Goal: Task Accomplishment & Management: Manage account settings

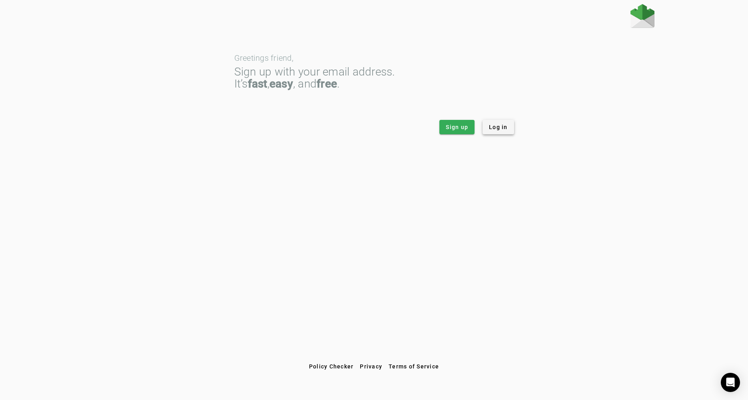
click at [508, 128] on span at bounding box center [499, 127] width 32 height 19
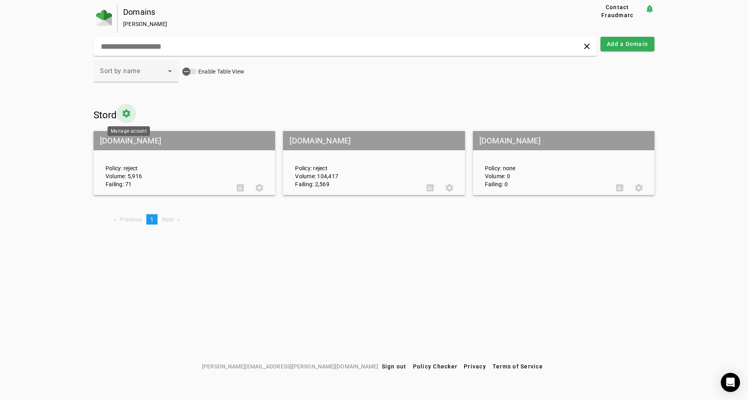
click at [131, 115] on span at bounding box center [126, 113] width 19 height 19
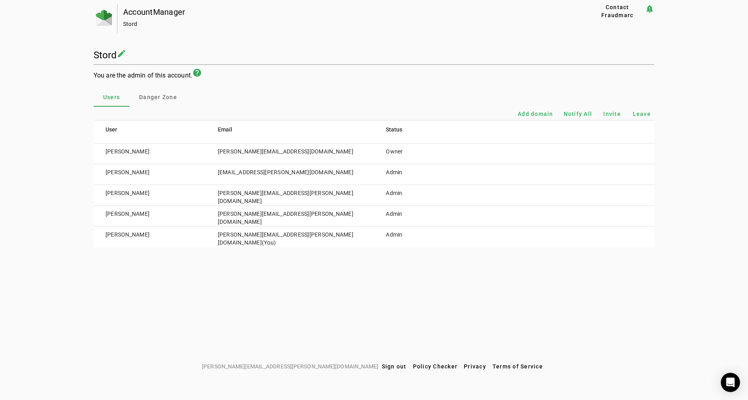
drag, startPoint x: 217, startPoint y: 191, endPoint x: 336, endPoint y: 196, distance: 118.9
click at [336, 196] on tr "Joey Grasso joey.grasso@stord.com Admin" at bounding box center [374, 195] width 561 height 21
click at [336, 196] on td "joey.grasso@stord.com" at bounding box center [290, 195] width 168 height 21
drag, startPoint x: 391, startPoint y: 196, endPoint x: 400, endPoint y: 196, distance: 8.8
click at [400, 196] on td "Admin" at bounding box center [416, 195] width 84 height 21
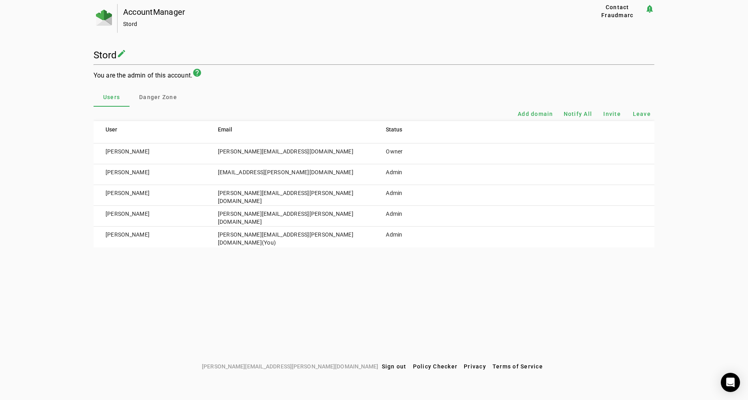
click at [406, 196] on td "Admin" at bounding box center [416, 195] width 84 height 21
drag, startPoint x: 410, startPoint y: 196, endPoint x: 100, endPoint y: 194, distance: 310.4
click at [100, 194] on tr "Joey Grasso joey.grasso@stord.com Admin" at bounding box center [374, 195] width 561 height 21
click at [100, 194] on td "Joey Grasso" at bounding box center [150, 195] width 112 height 21
click at [104, 53] on h1 "Stord" at bounding box center [105, 55] width 23 height 11
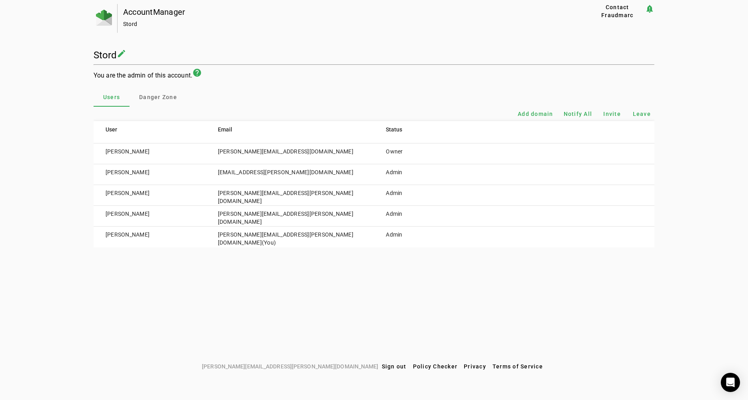
click at [128, 12] on div "AccountManager" at bounding box center [343, 12] width 441 height 8
click at [109, 16] on img at bounding box center [104, 18] width 16 height 16
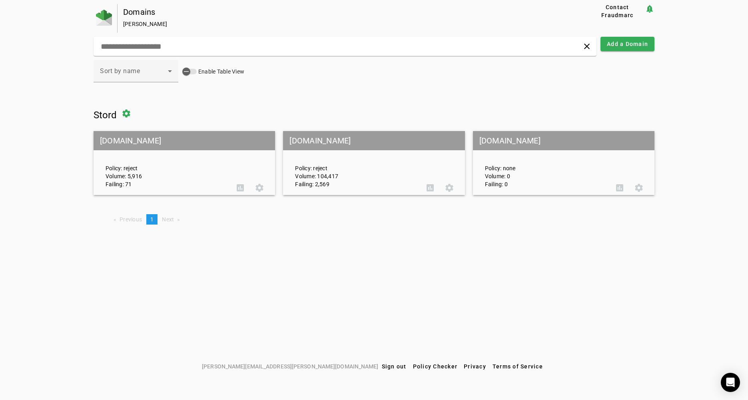
click at [318, 145] on mat-grid-tile-header "[DOMAIN_NAME]" at bounding box center [374, 140] width 182 height 19
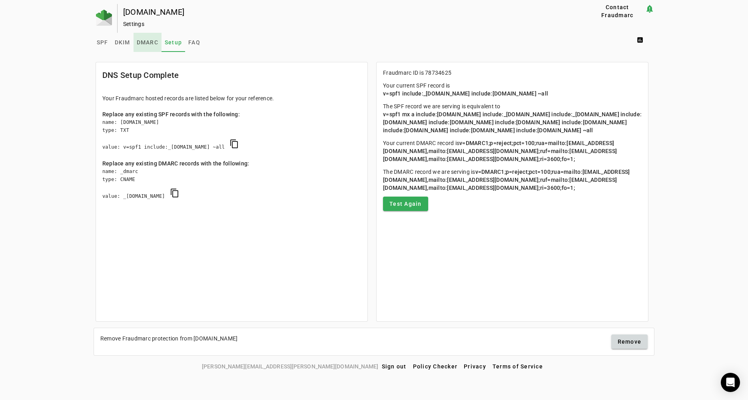
click at [147, 50] on span "DMARC" at bounding box center [148, 42] width 22 height 19
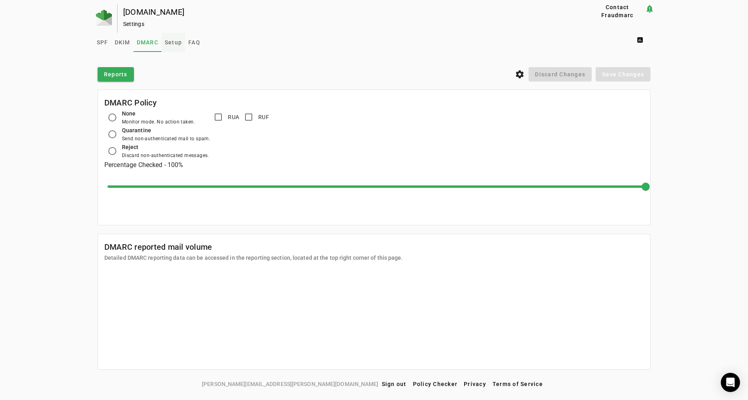
click at [166, 46] on span "Setup" at bounding box center [173, 42] width 17 height 19
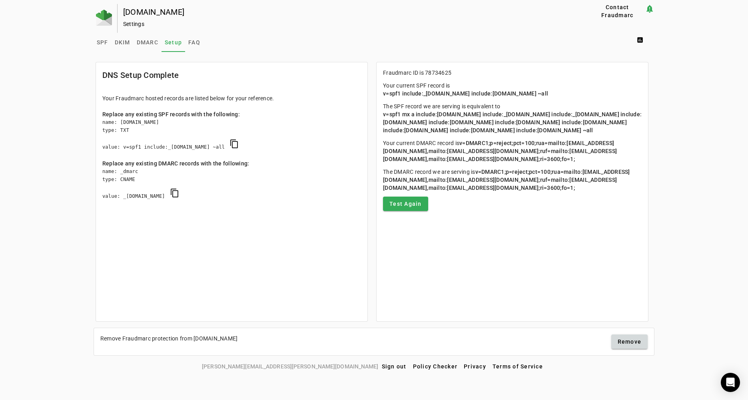
click at [181, 152] on div "name: stord.com type: TXT value: v=spf1 include:_s78734625.fdmarc.net ~all cont…" at bounding box center [231, 138] width 259 height 41
drag, startPoint x: 167, startPoint y: 146, endPoint x: 156, endPoint y: 137, distance: 14.5
click at [156, 137] on div "name: stord.com type: TXT value: v=spf1 include:_s78734625.fdmarc.net ~all cont…" at bounding box center [231, 138] width 259 height 41
drag, startPoint x: 99, startPoint y: 142, endPoint x: 264, endPoint y: 153, distance: 165.2
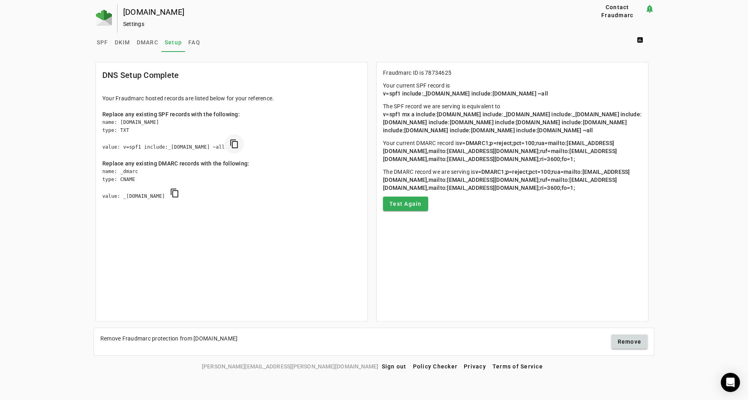
click at [264, 153] on mat-card-content "Your Fraudmarc hosted records are listed below for your reference. Replace any …" at bounding box center [232, 155] width 272 height 135
click at [284, 154] on div "name: stord.com type: TXT value: v=spf1 include:_s78734625.fdmarc.net ~all cont…" at bounding box center [231, 138] width 259 height 41
click at [386, 115] on span "v=spf1 mx a include:8644069.spf01.hubspotemail.net include:_spf.google.com incl…" at bounding box center [512, 122] width 259 height 22
drag, startPoint x: 385, startPoint y: 115, endPoint x: 484, endPoint y: 144, distance: 103.7
click at [484, 144] on mat-card-content "Fraudmarc ID is 78734625 Your current SPF record is v=spf1 include:_s78734625.f…" at bounding box center [513, 139] width 272 height 155
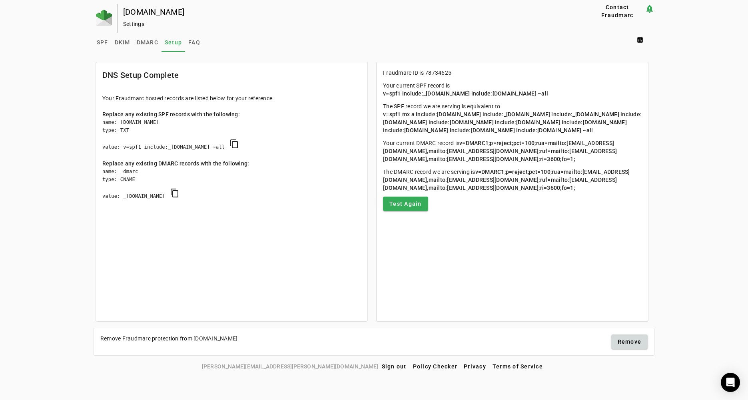
click at [484, 144] on mat-card-content "Fraudmarc ID is 78734625 Your current SPF record is v=spf1 include:_s78734625.f…" at bounding box center [513, 139] width 272 height 155
drag, startPoint x: 608, startPoint y: 197, endPoint x: 384, endPoint y: 74, distance: 254.6
click at [384, 74] on mat-card-content "Fraudmarc ID is 78734625 Your current SPF record is v=spf1 include:_s78734625.f…" at bounding box center [513, 139] width 272 height 155
click at [384, 74] on p "Fraudmarc ID is 78734625" at bounding box center [512, 73] width 259 height 8
drag, startPoint x: 459, startPoint y: 123, endPoint x: 537, endPoint y: 124, distance: 78.0
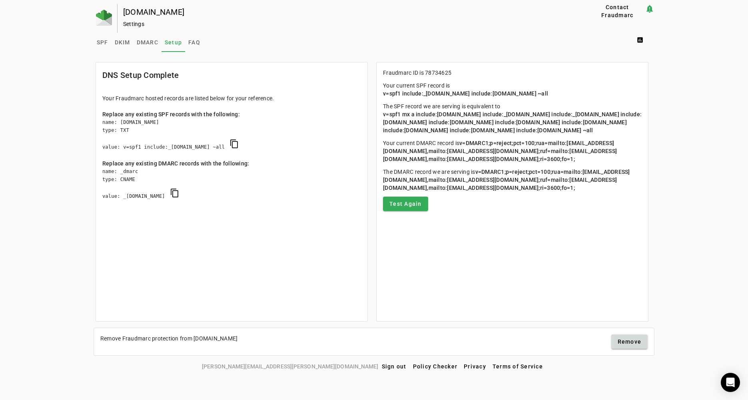
click at [537, 124] on span "v=spf1 mx a include:8644069.spf01.hubspotemail.net include:_spf.google.com incl…" at bounding box center [512, 122] width 259 height 22
drag, startPoint x: 534, startPoint y: 122, endPoint x: 526, endPoint y: 142, distance: 21.5
click at [526, 142] on mat-card-content "Fraudmarc ID is 78734625 Your current SPF record is v=spf1 include:_s78734625.f…" at bounding box center [513, 139] width 272 height 155
drag, startPoint x: 434, startPoint y: 132, endPoint x: 524, endPoint y: 137, distance: 90.1
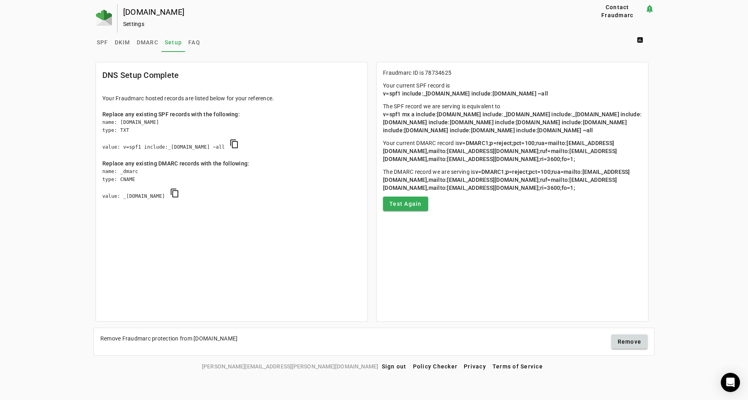
click at [524, 134] on p "The SPF record we are serving is equivalent to v=spf1 mx a include:8644069.spf0…" at bounding box center [512, 118] width 259 height 32
click at [144, 42] on span "DMARC" at bounding box center [148, 43] width 22 height 6
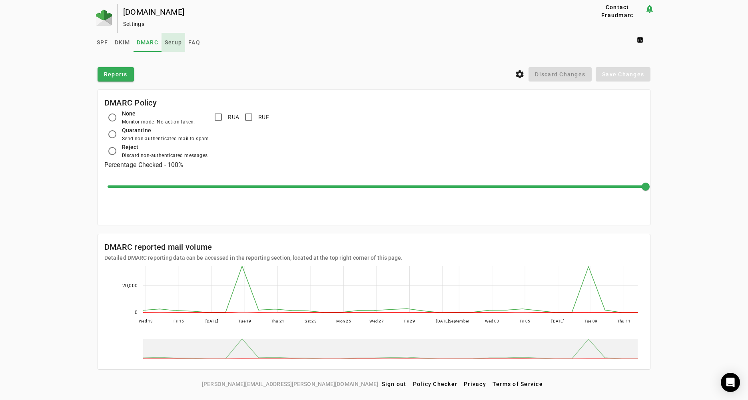
click at [172, 42] on span "Setup" at bounding box center [173, 43] width 17 height 6
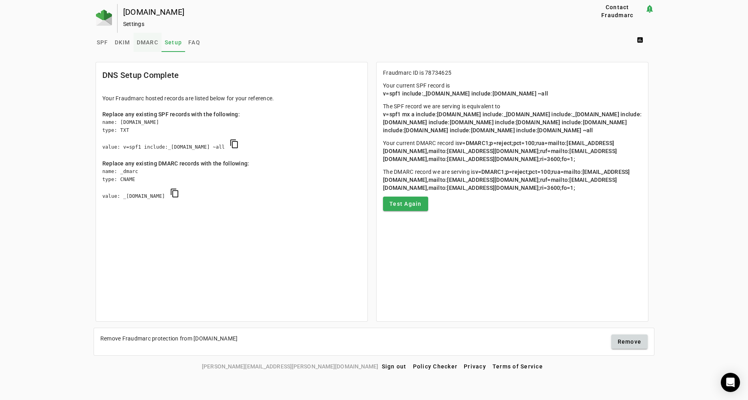
click at [142, 41] on span "DMARC" at bounding box center [148, 43] width 22 height 6
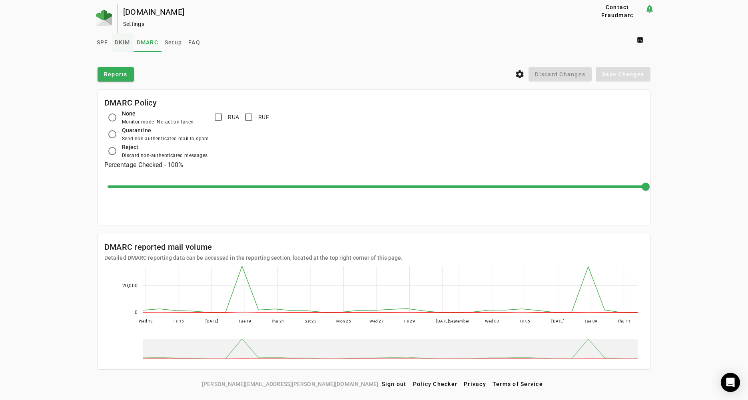
click at [121, 37] on span "DKIM" at bounding box center [123, 42] width 16 height 19
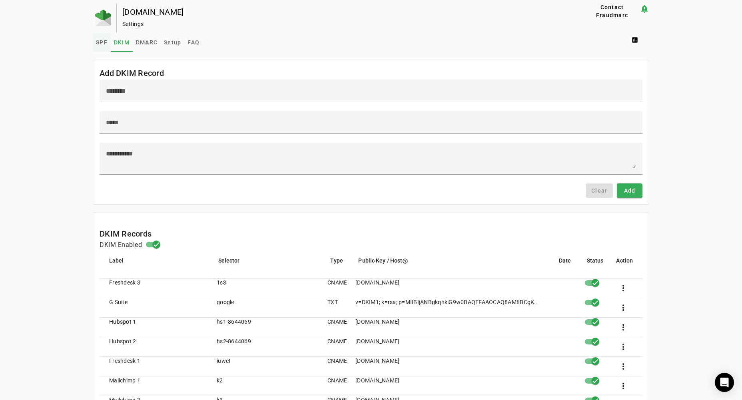
click at [100, 42] on span "SPF" at bounding box center [102, 43] width 12 height 6
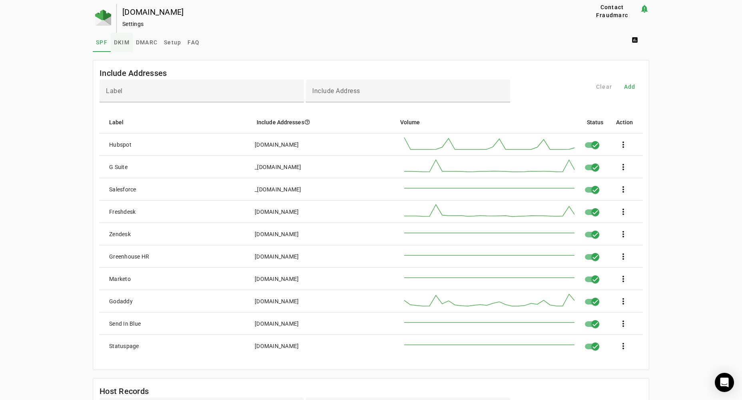
click at [126, 35] on span "DKIM" at bounding box center [122, 42] width 16 height 19
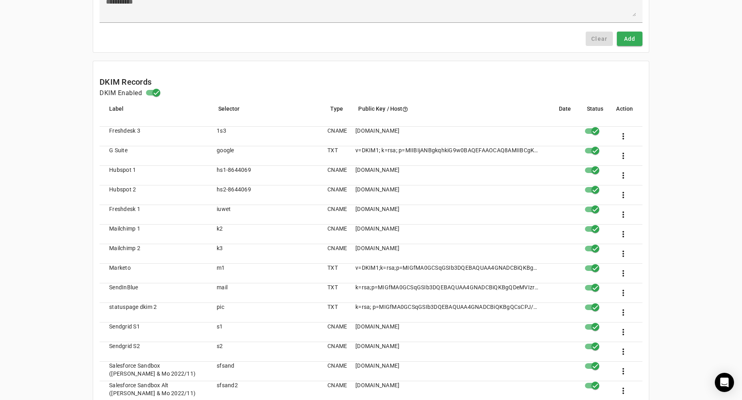
scroll to position [163, 0]
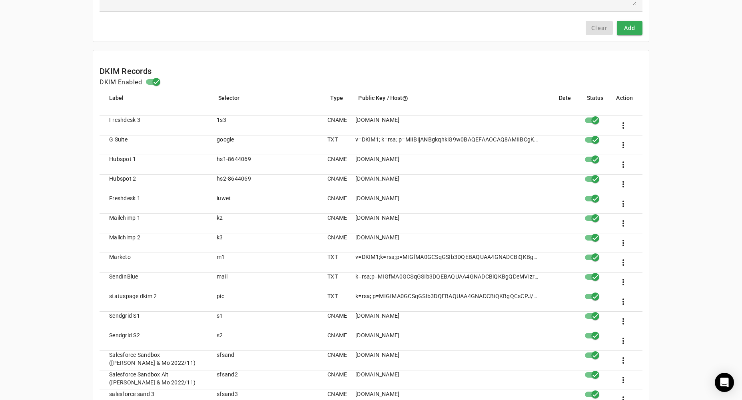
drag, startPoint x: 357, startPoint y: 198, endPoint x: 463, endPoint y: 203, distance: 106.2
click at [463, 203] on mat-cell "[DOMAIN_NAME]" at bounding box center [448, 204] width 198 height 20
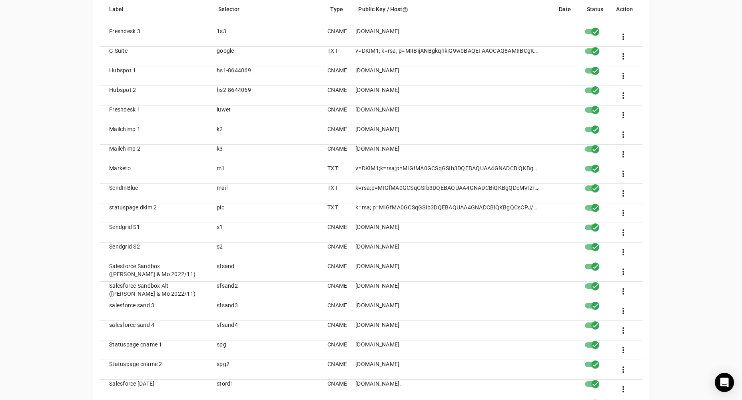
scroll to position [256, 0]
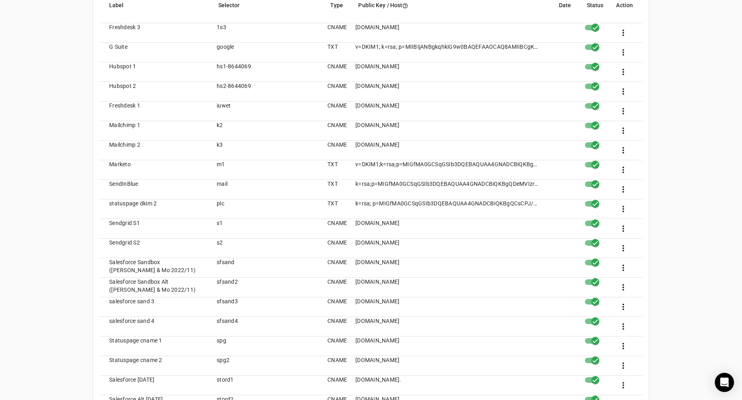
drag, startPoint x: 358, startPoint y: 242, endPoint x: 510, endPoint y: 238, distance: 152.1
click at [510, 239] on mat-cell "[DOMAIN_NAME]" at bounding box center [448, 249] width 198 height 20
drag, startPoint x: 484, startPoint y: 242, endPoint x: 336, endPoint y: 244, distance: 148.0
click at [336, 244] on mat-row "Sendgrid S2 s2 CNAME s2.domainkey.u10240383.wl134.sendgrid.net more_vert" at bounding box center [371, 249] width 543 height 20
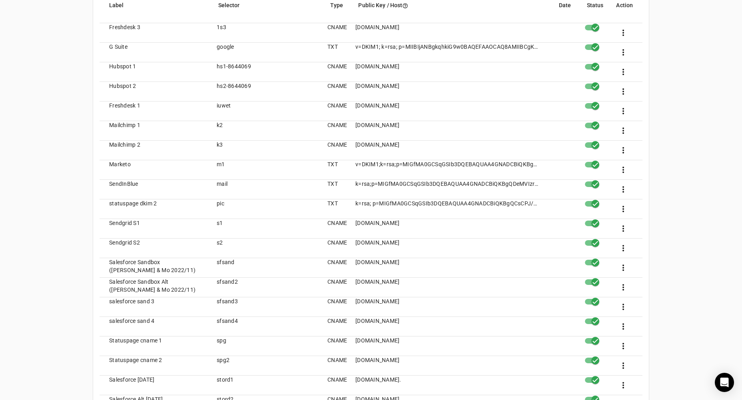
click at [336, 244] on mat-cell "CNAME" at bounding box center [335, 249] width 28 height 20
drag, startPoint x: 254, startPoint y: 246, endPoint x: 259, endPoint y: 247, distance: 4.9
click at [259, 247] on mat-cell "s2" at bounding box center [265, 249] width 111 height 20
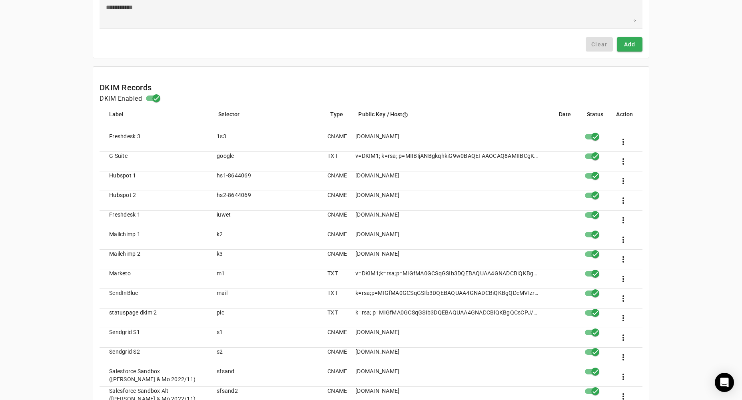
scroll to position [0, 0]
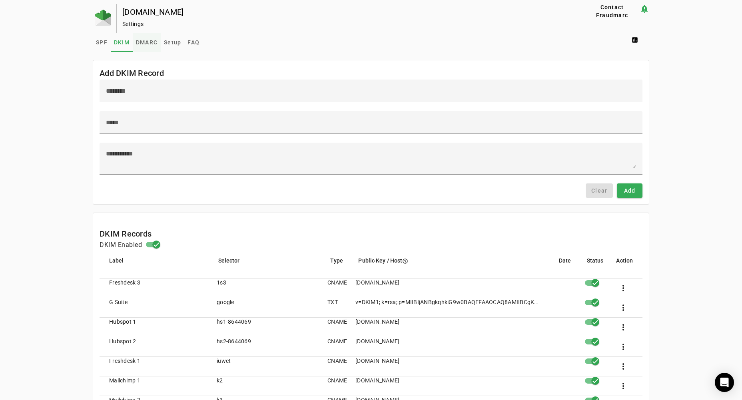
click at [149, 46] on span "DMARC" at bounding box center [147, 42] width 22 height 19
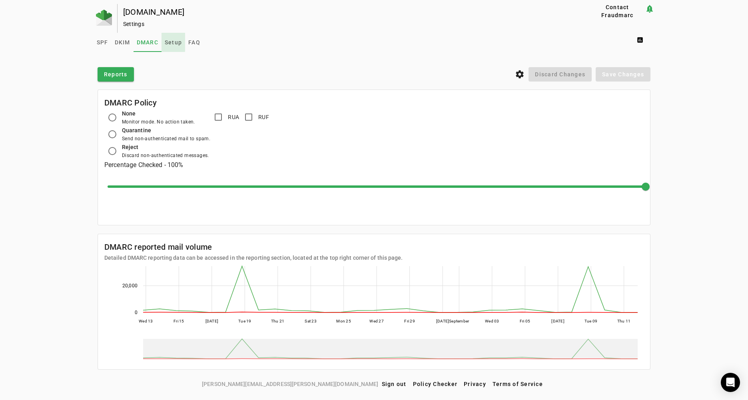
click at [170, 42] on span "Setup" at bounding box center [173, 43] width 17 height 6
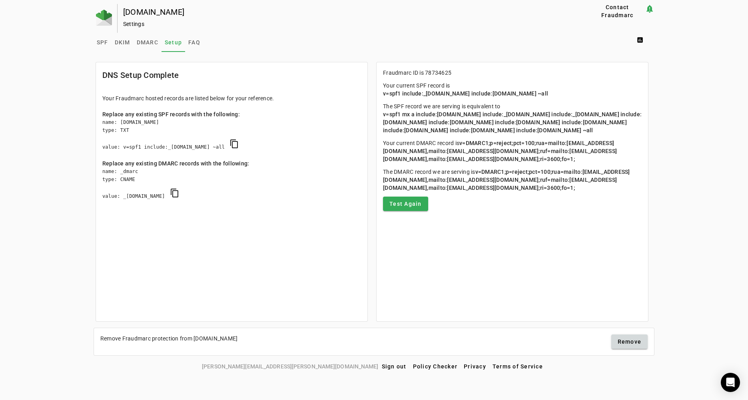
drag, startPoint x: 103, startPoint y: 146, endPoint x: 245, endPoint y: 148, distance: 142.0
click at [245, 148] on div "name: stord.com type: TXT value: v=spf1 include:_s78734625.fdmarc.net ~all cont…" at bounding box center [231, 138] width 259 height 41
click at [244, 170] on div "name: _dmarc type: CNAME value: _d78734625.fdmarc.net content_copy" at bounding box center [231, 188] width 259 height 41
click at [172, 148] on div "name: stord.com type: TXT value: v=spf1 include:_s78734625.fdmarc.net ~all cont…" at bounding box center [231, 138] width 259 height 41
drag, startPoint x: 169, startPoint y: 148, endPoint x: 230, endPoint y: 148, distance: 61.2
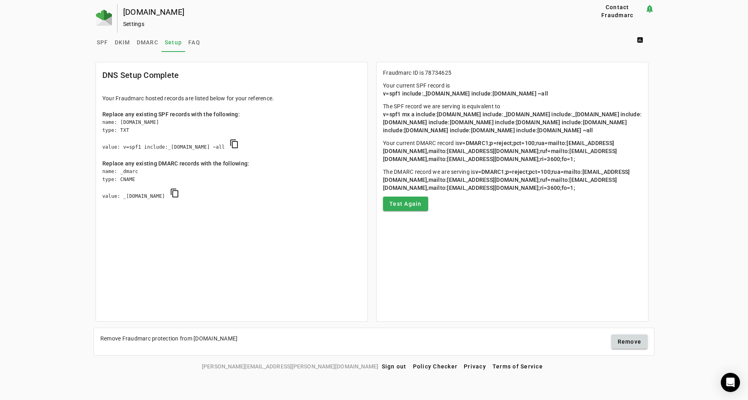
click at [230, 148] on div "name: stord.com type: TXT value: v=spf1 include:_s78734625.fdmarc.net ~all cont…" at bounding box center [231, 138] width 259 height 41
click at [201, 147] on div "name: stord.com type: TXT value: v=spf1 include:_s78734625.fdmarc.net ~all cont…" at bounding box center [231, 138] width 259 height 41
drag, startPoint x: 388, startPoint y: 113, endPoint x: 474, endPoint y: 138, distance: 89.5
click at [474, 134] on p "The SPF record we are serving is equivalent to v=spf1 mx a include:8644069.spf0…" at bounding box center [512, 118] width 259 height 32
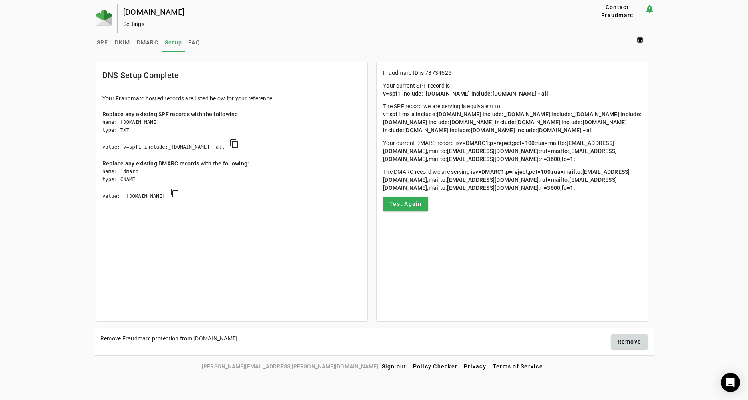
drag, startPoint x: 155, startPoint y: 147, endPoint x: 176, endPoint y: 146, distance: 20.9
click at [176, 146] on div "name: stord.com type: TXT value: v=spf1 include:_s78734625.fdmarc.net ~all cont…" at bounding box center [231, 138] width 259 height 41
drag, startPoint x: 176, startPoint y: 146, endPoint x: 171, endPoint y: 146, distance: 4.8
click at [175, 146] on div "name: stord.com type: TXT value: v=spf1 include:_s78734625.fdmarc.net ~all cont…" at bounding box center [231, 138] width 259 height 41
drag, startPoint x: 183, startPoint y: 146, endPoint x: 213, endPoint y: 145, distance: 30.4
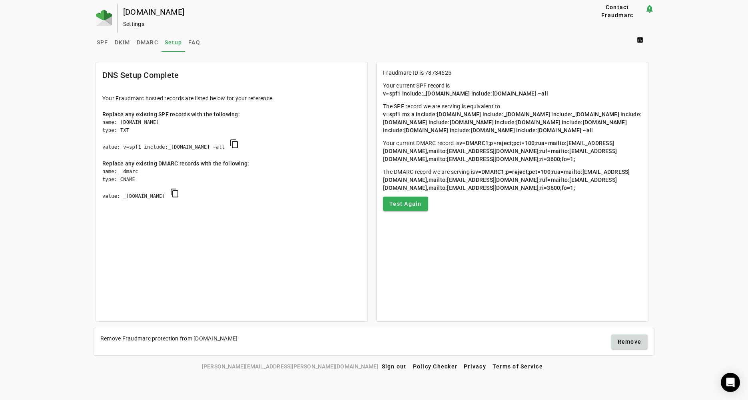
click at [213, 145] on div "name: stord.com type: TXT value: v=spf1 include:_s78734625.fdmarc.net ~all cont…" at bounding box center [231, 138] width 259 height 41
drag, startPoint x: 209, startPoint y: 148, endPoint x: 159, endPoint y: 145, distance: 50.5
click at [159, 145] on div "name: stord.com type: TXT value: v=spf1 include:_s78734625.fdmarc.net ~all cont…" at bounding box center [231, 138] width 259 height 41
drag, startPoint x: 187, startPoint y: 109, endPoint x: 170, endPoint y: 106, distance: 17.4
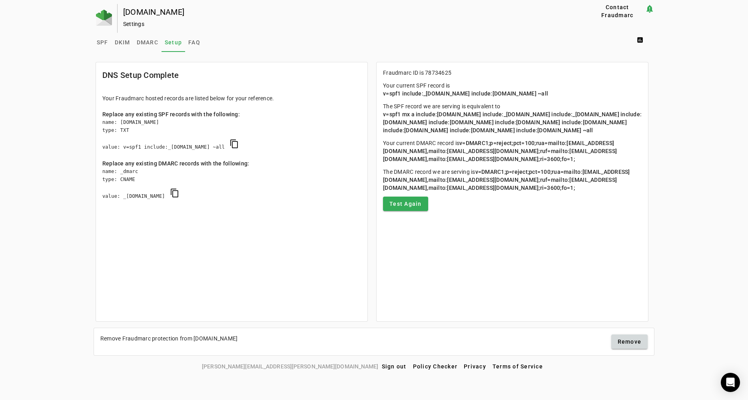
click at [172, 107] on mat-card-content "Your Fraudmarc hosted records are listed below for your reference. Replace any …" at bounding box center [232, 155] width 272 height 135
drag, startPoint x: 159, startPoint y: 103, endPoint x: 181, endPoint y: 122, distance: 29.5
click at [181, 122] on mat-card-content "Your Fraudmarc hosted records are listed below for your reference. Replace any …" at bounding box center [232, 155] width 272 height 135
click at [181, 122] on div "name: stord.com type: TXT value: v=spf1 include:_s78734625.fdmarc.net ~all cont…" at bounding box center [231, 138] width 259 height 41
drag, startPoint x: 148, startPoint y: 124, endPoint x: 134, endPoint y: 109, distance: 20.1
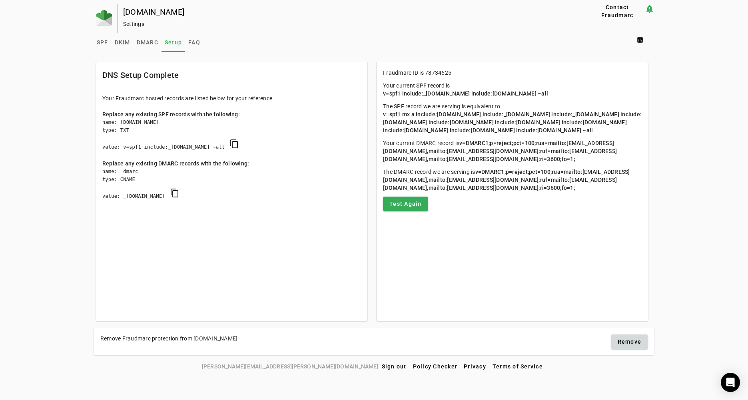
click at [135, 110] on mat-card-content "Your Fraudmarc hosted records are listed below for your reference. Replace any …" at bounding box center [232, 155] width 272 height 135
click at [134, 109] on mat-card-content "Your Fraudmarc hosted records are listed below for your reference. Replace any …" at bounding box center [232, 155] width 272 height 135
click at [119, 46] on span "DKIM" at bounding box center [123, 42] width 16 height 19
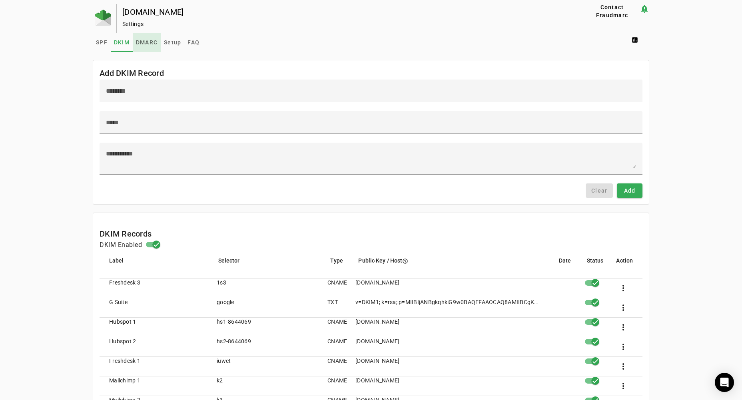
click at [156, 35] on link "DMARC" at bounding box center [147, 42] width 28 height 19
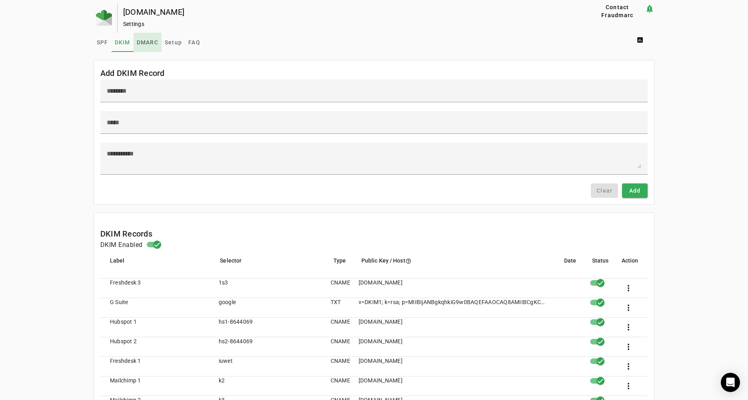
click at [154, 38] on span "DMARC" at bounding box center [148, 42] width 22 height 19
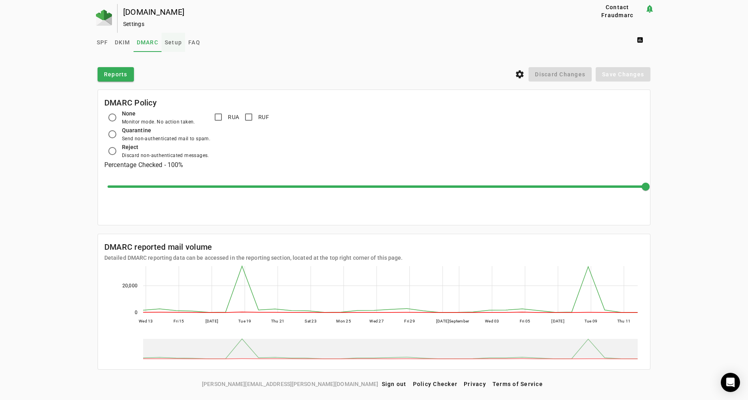
click at [173, 44] on span "Setup" at bounding box center [173, 43] width 17 height 6
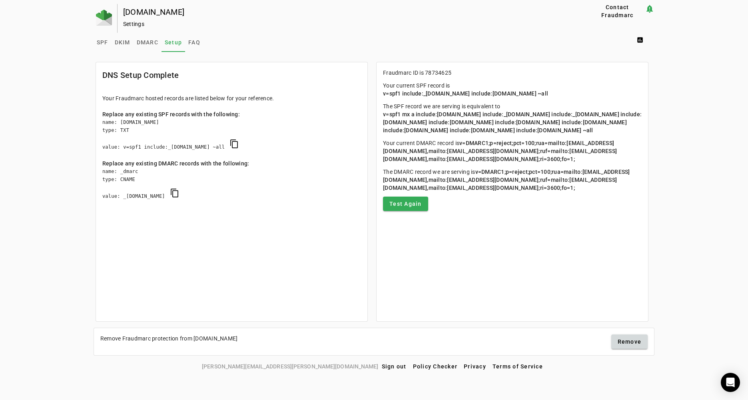
drag, startPoint x: 124, startPoint y: 197, endPoint x: 185, endPoint y: 197, distance: 60.8
click at [185, 197] on div "name: _dmarc type: CNAME value: _d78734625.fdmarc.net content_copy" at bounding box center [231, 188] width 259 height 41
drag, startPoint x: 140, startPoint y: 177, endPoint x: 125, endPoint y: 173, distance: 16.1
click at [140, 177] on div "name: _dmarc type: CNAME value: _d78734625.fdmarc.net content_copy" at bounding box center [231, 188] width 259 height 41
drag, startPoint x: 121, startPoint y: 171, endPoint x: 142, endPoint y: 172, distance: 21.6
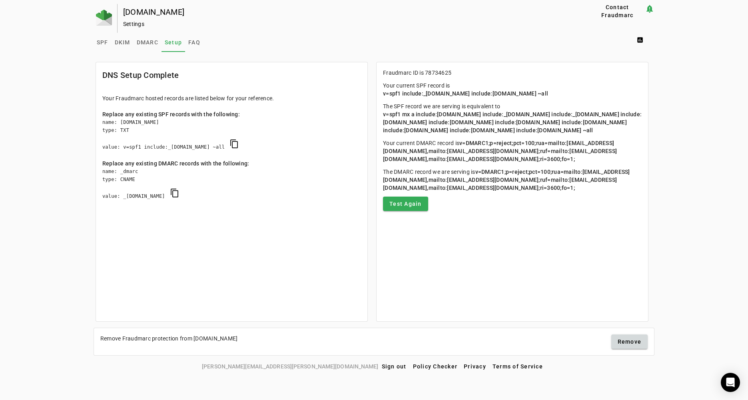
click at [142, 172] on div "name: _dmarc type: CNAME value: _d78734625.fdmarc.net content_copy" at bounding box center [231, 188] width 259 height 41
drag, startPoint x: 139, startPoint y: 196, endPoint x: 180, endPoint y: 196, distance: 41.2
click at [190, 196] on div "name: _dmarc type: CNAME value: _d78734625.fdmarc.net content_copy" at bounding box center [231, 188] width 259 height 41
click at [171, 196] on div "name: _dmarc type: CNAME value: _d78734625.fdmarc.net content_copy" at bounding box center [231, 188] width 259 height 41
drag, startPoint x: 388, startPoint y: 184, endPoint x: 607, endPoint y: 191, distance: 219.3
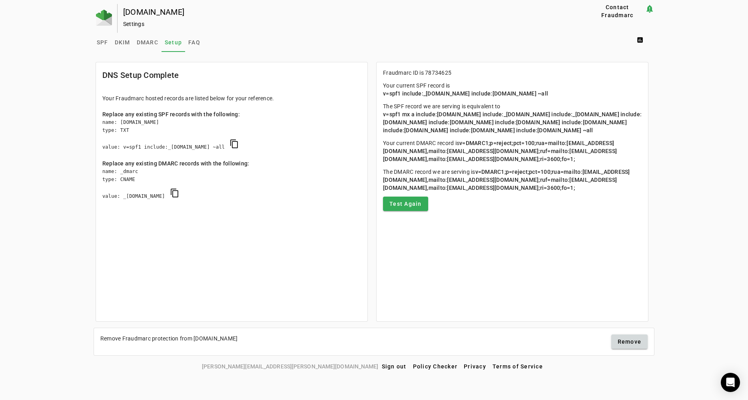
click at [607, 191] on p "The DMARC record we are serving is v=DMARC1;p=reject;pct=100;rua=mailto:a+78734…" at bounding box center [512, 180] width 259 height 24
click at [602, 192] on p "The DMARC record we are serving is v=DMARC1;p=reject;pct=100;rua=mailto:a+78734…" at bounding box center [512, 180] width 259 height 24
drag, startPoint x: 617, startPoint y: 188, endPoint x: 625, endPoint y: 189, distance: 8.0
click at [626, 189] on span "v=DMARC1;p=reject;pct=100;rua=mailto:a+78734625@fdmarc.net,mailto:dmarc@mailinb…" at bounding box center [506, 180] width 247 height 22
click at [624, 189] on span "v=DMARC1;p=reject;pct=100;rua=mailto:a+78734625@fdmarc.net,mailto:dmarc@mailinb…" at bounding box center [506, 180] width 247 height 22
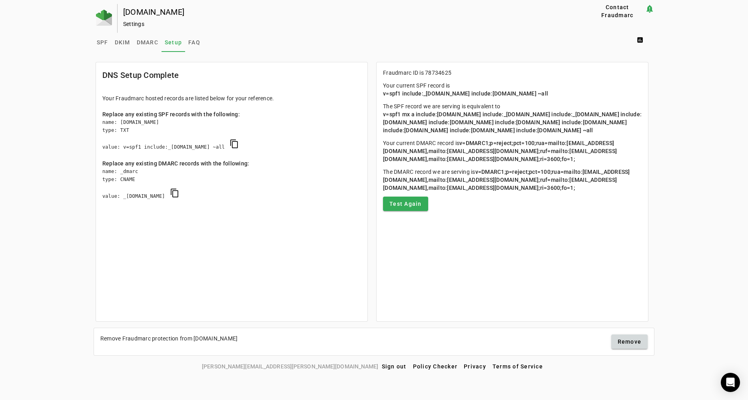
drag, startPoint x: 522, startPoint y: 185, endPoint x: 622, endPoint y: 193, distance: 99.9
click at [622, 192] on p "The DMARC record we are serving is v=DMARC1;p=reject;pct=100;rua=mailto:a+78734…" at bounding box center [512, 180] width 259 height 24
drag, startPoint x: 622, startPoint y: 193, endPoint x: 615, endPoint y: 190, distance: 7.5
click at [622, 192] on p "The DMARC record we are serving is v=DMARC1;p=reject;pct=100;rua=mailto:a+78734…" at bounding box center [512, 180] width 259 height 24
drag, startPoint x: 526, startPoint y: 191, endPoint x: 588, endPoint y: 195, distance: 62.1
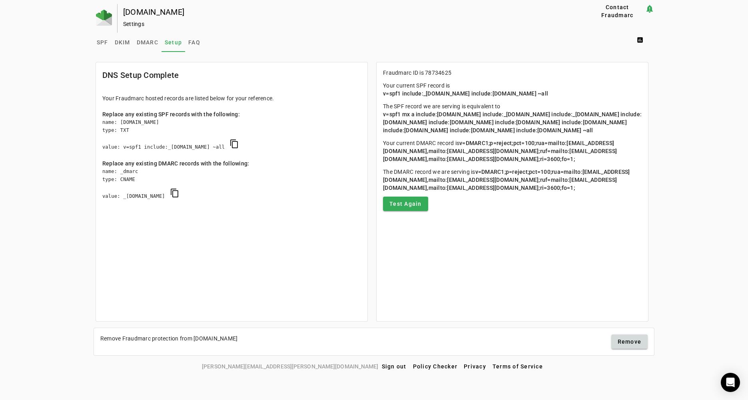
click at [588, 191] on span "v=DMARC1;p=reject;pct=100;rua=mailto:a+78734625@fdmarc.net,mailto:dmarc@mailinb…" at bounding box center [506, 180] width 247 height 22
drag, startPoint x: 168, startPoint y: 146, endPoint x: 213, endPoint y: 149, distance: 45.3
click at [213, 149] on div "name: stord.com type: TXT value: v=spf1 include:_s78734625.fdmarc.net ~all cont…" at bounding box center [231, 138] width 259 height 41
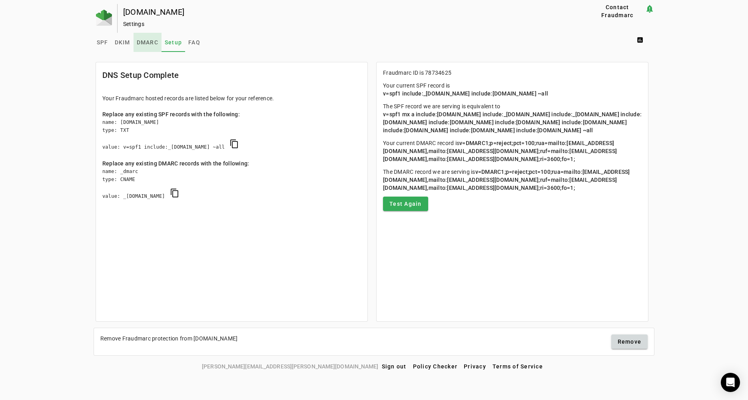
click at [140, 42] on span "DMARC" at bounding box center [148, 43] width 22 height 6
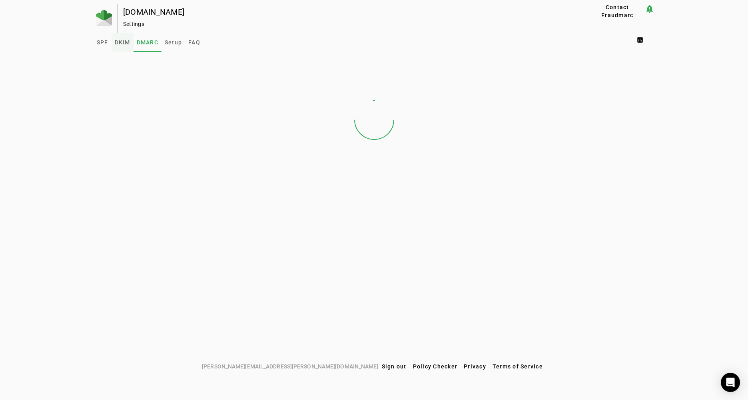
click at [124, 44] on span "DKIM" at bounding box center [123, 43] width 16 height 6
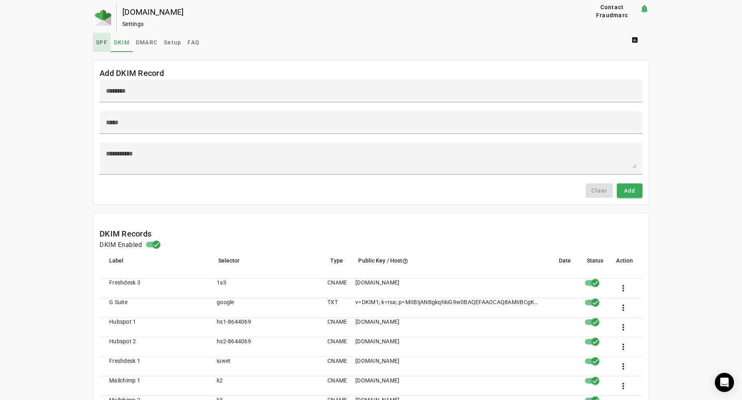
click at [104, 42] on span "SPF" at bounding box center [102, 43] width 12 height 6
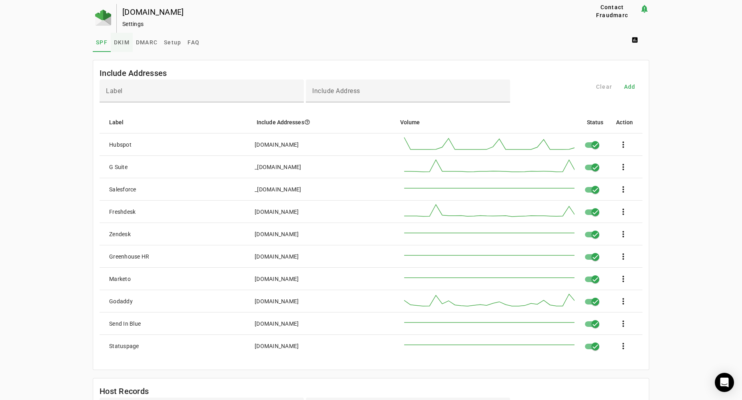
click at [122, 43] on span "DKIM" at bounding box center [122, 43] width 16 height 6
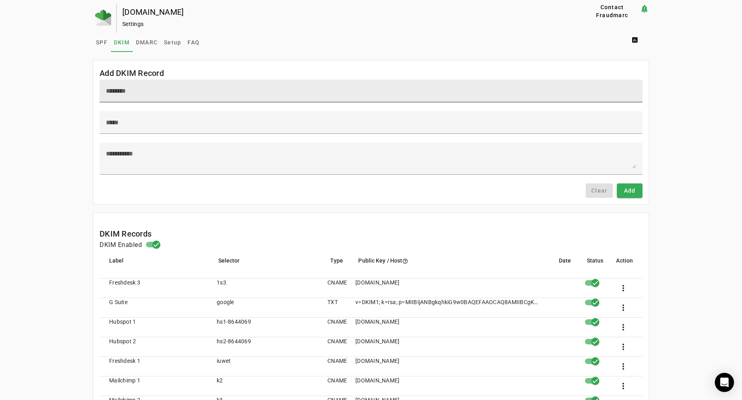
click at [162, 93] on input at bounding box center [371, 91] width 530 height 10
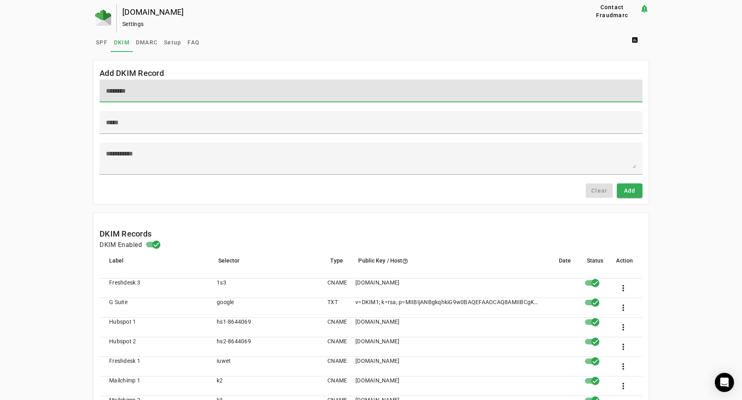
click at [138, 86] on input at bounding box center [371, 91] width 530 height 10
paste input "******"
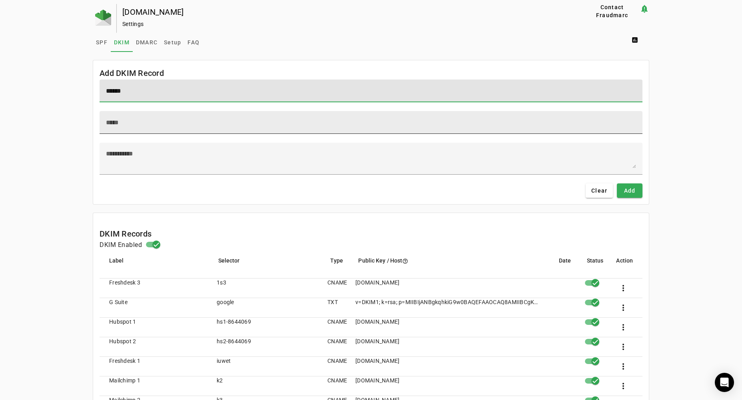
type input "******"
click at [153, 122] on input at bounding box center [371, 123] width 530 height 10
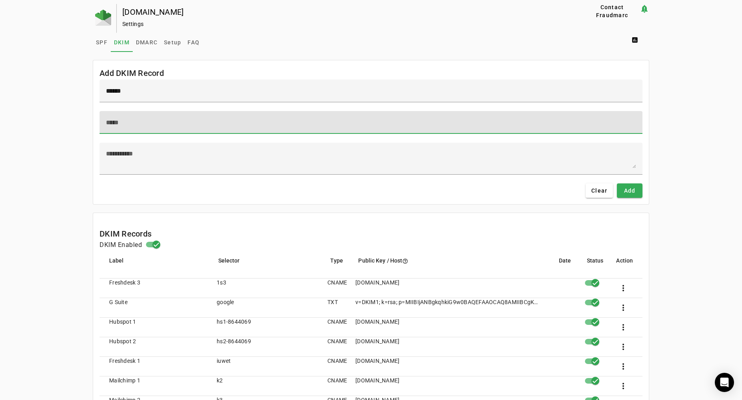
click at [144, 126] on input at bounding box center [371, 123] width 530 height 10
type input "********"
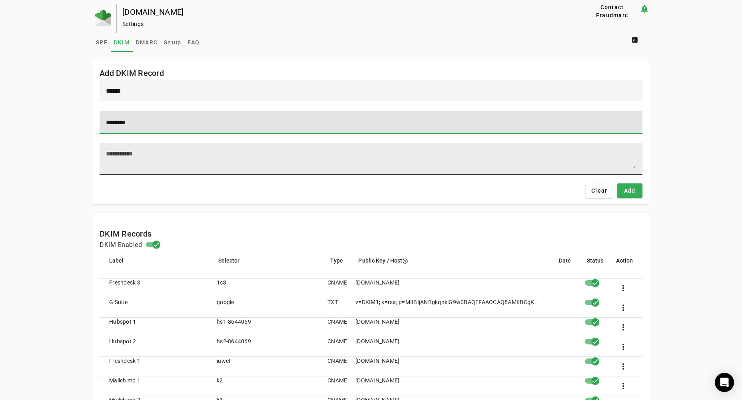
click at [152, 161] on textarea at bounding box center [371, 158] width 530 height 19
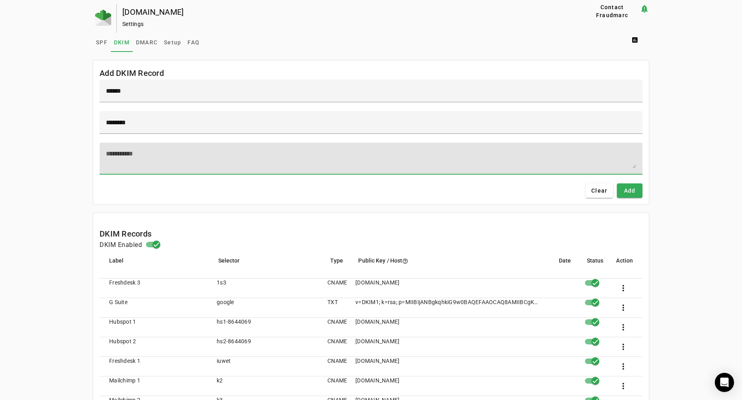
paste textarea "**********"
type textarea "**********"
click at [525, 198] on mat-card-content "**********" at bounding box center [371, 142] width 556 height 125
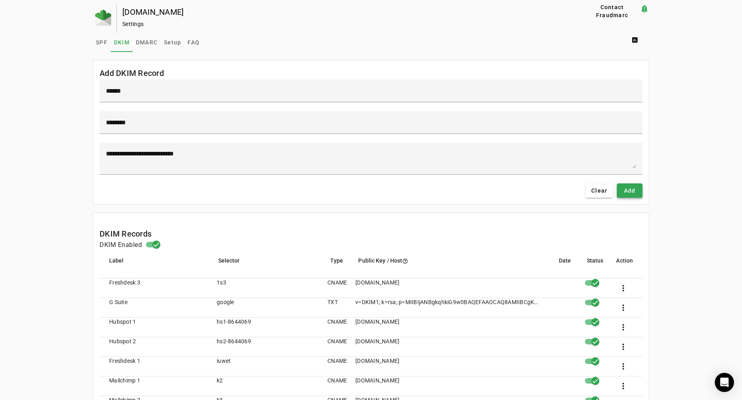
click at [636, 193] on span "Add" at bounding box center [630, 191] width 12 height 8
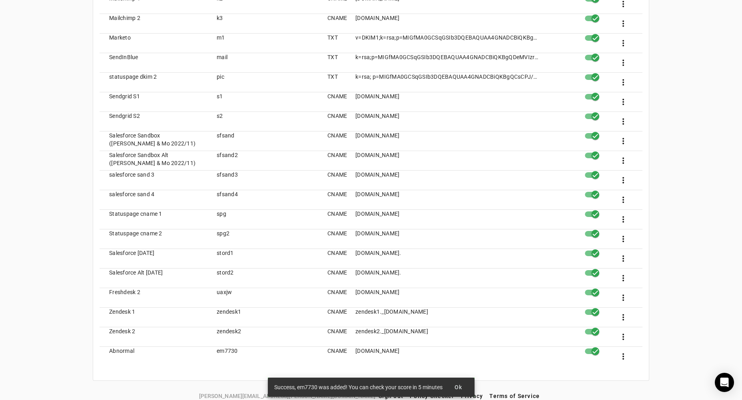
scroll to position [387, 0]
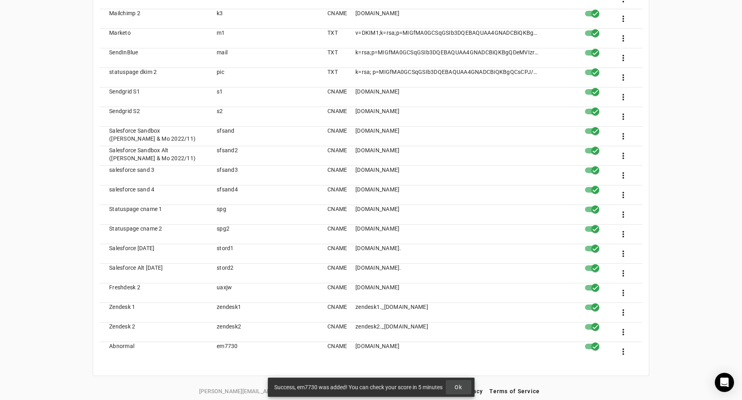
click at [461, 388] on span "Ok" at bounding box center [459, 387] width 8 height 6
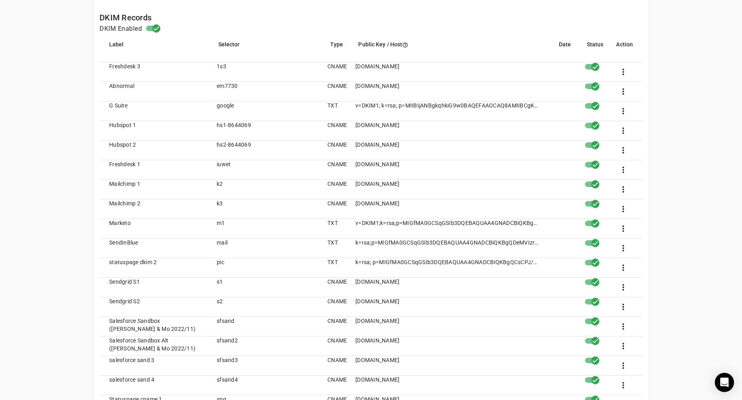
scroll to position [216, 0]
drag, startPoint x: 129, startPoint y: 85, endPoint x: 146, endPoint y: 85, distance: 17.6
click at [146, 85] on mat-cell "Abnormal" at bounding box center [155, 92] width 111 height 20
drag, startPoint x: 201, startPoint y: 88, endPoint x: 246, endPoint y: 89, distance: 44.8
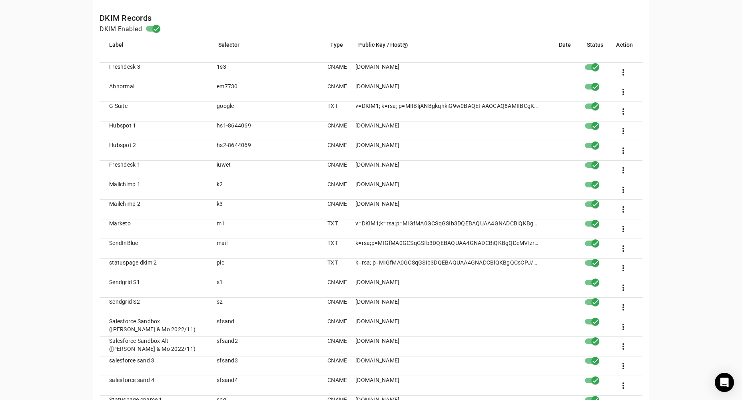
click at [246, 89] on mat-row "Abnormal em7730 CNAME u11933020.wl021.sendgrid.net more_vert" at bounding box center [371, 92] width 543 height 20
click at [246, 89] on mat-cell "em7730" at bounding box center [265, 92] width 111 height 20
drag, startPoint x: 404, startPoint y: 86, endPoint x: 460, endPoint y: 88, distance: 56.0
click at [460, 88] on mat-row "Abnormal em7730 CNAME u11933020.wl021.sendgrid.net more_vert" at bounding box center [371, 92] width 543 height 20
click at [460, 88] on mat-cell "[DOMAIN_NAME]" at bounding box center [448, 92] width 198 height 20
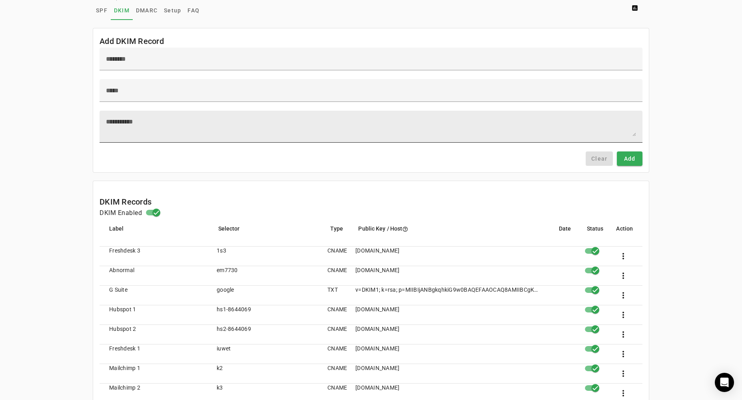
scroll to position [28, 0]
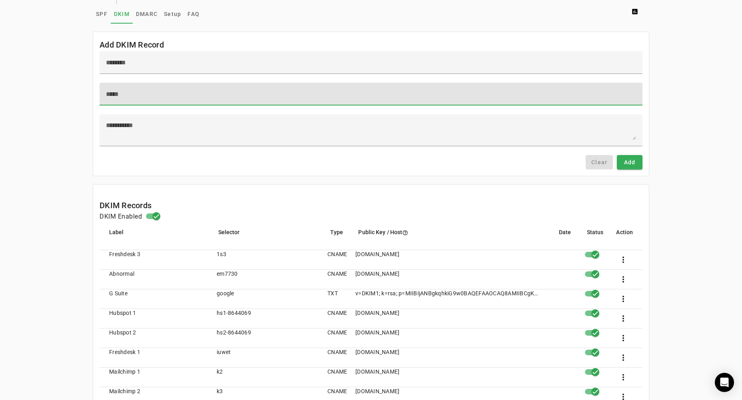
click at [160, 90] on input at bounding box center [371, 95] width 530 height 10
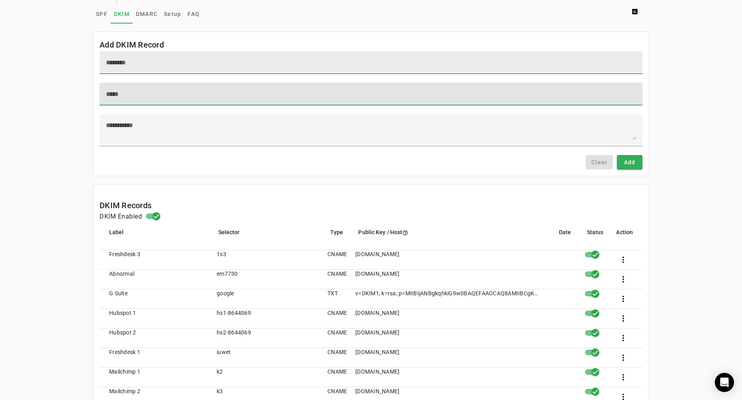
click at [161, 70] on div at bounding box center [371, 62] width 530 height 23
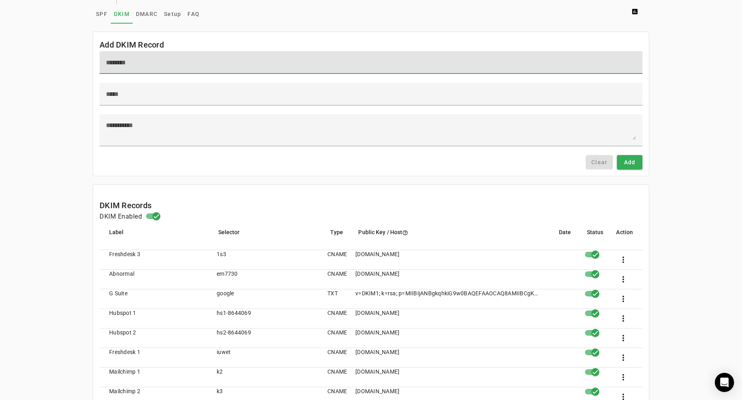
click at [162, 64] on input at bounding box center [371, 63] width 530 height 10
click at [176, 62] on input at bounding box center [371, 63] width 530 height 10
paste input "**********"
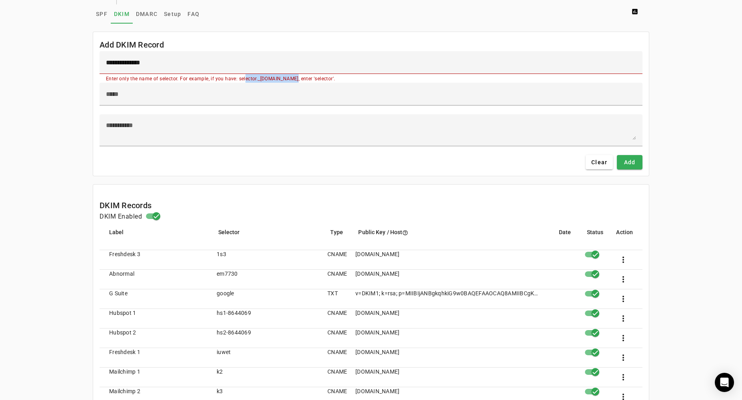
drag, startPoint x: 247, startPoint y: 79, endPoint x: 289, endPoint y: 79, distance: 42.0
click at [289, 79] on mat-error "Enter only the name of selector. For example, if you have: selector._domainkey.…" at bounding box center [371, 78] width 530 height 9
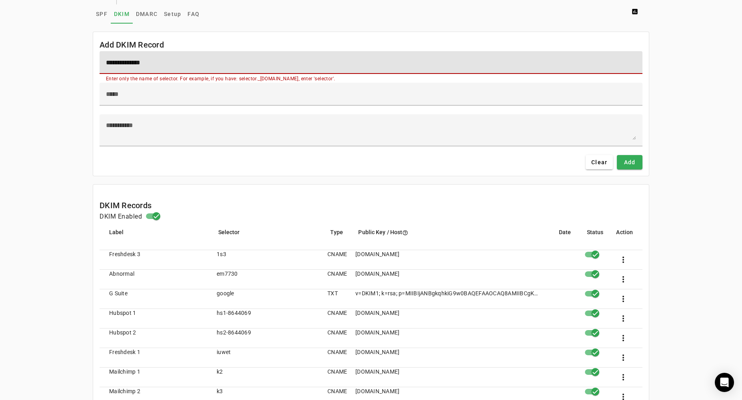
drag, startPoint x: 160, startPoint y: 65, endPoint x: 113, endPoint y: 62, distance: 46.5
click at [113, 62] on input "**********" at bounding box center [371, 63] width 530 height 10
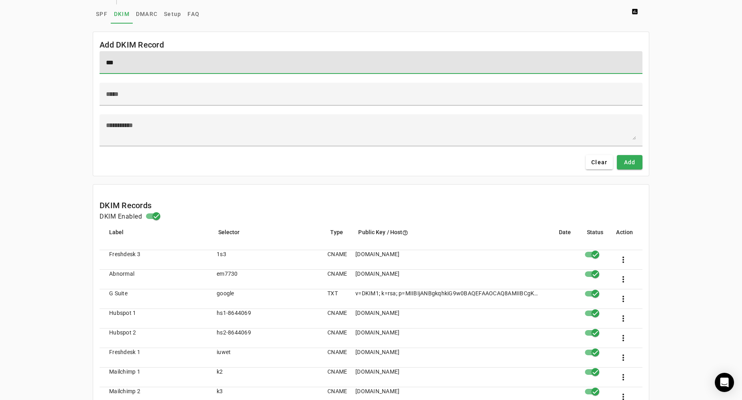
type input "***"
click at [135, 65] on input "***" at bounding box center [371, 63] width 530 height 10
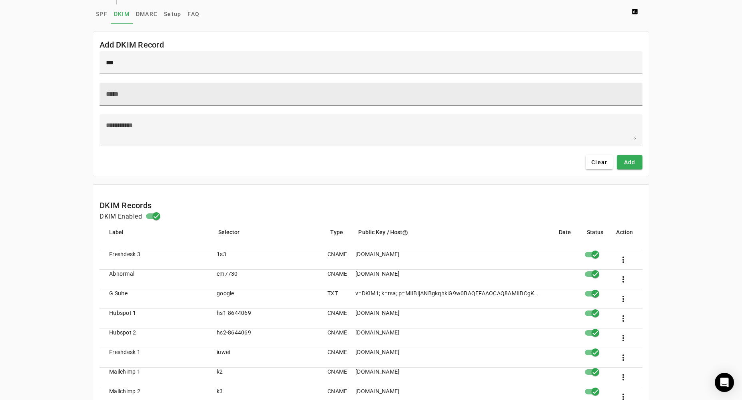
drag, startPoint x: 127, startPoint y: 86, endPoint x: 130, endPoint y: 89, distance: 4.6
click at [127, 86] on div at bounding box center [371, 94] width 530 height 23
click at [131, 92] on input at bounding box center [371, 95] width 530 height 10
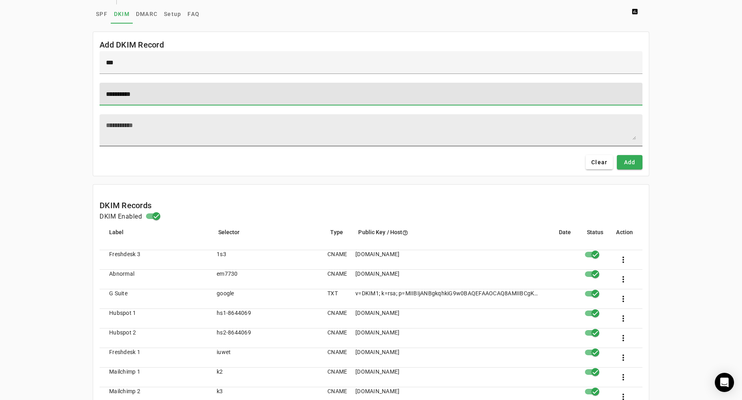
type input "**********"
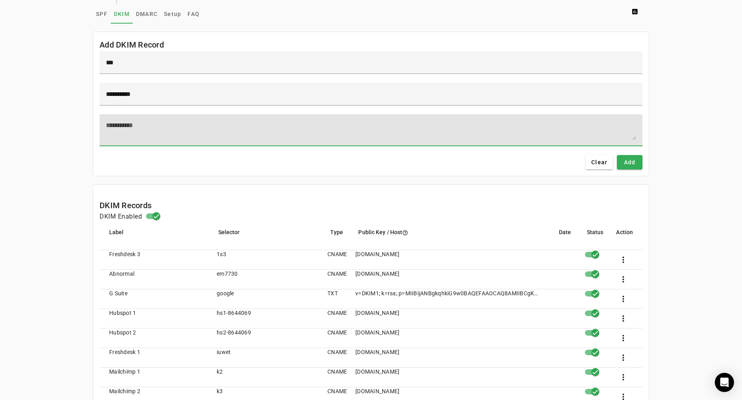
click at [158, 138] on textarea at bounding box center [371, 130] width 530 height 19
paste textarea "**********"
type textarea "**********"
click at [189, 152] on div at bounding box center [371, 150] width 543 height 9
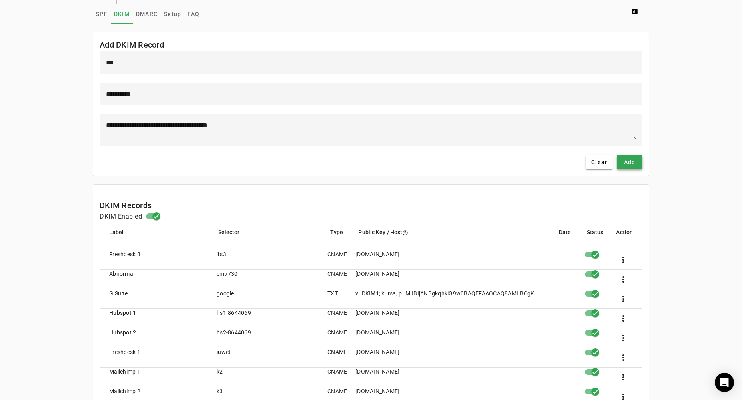
click at [632, 165] on span "Add" at bounding box center [630, 162] width 12 height 8
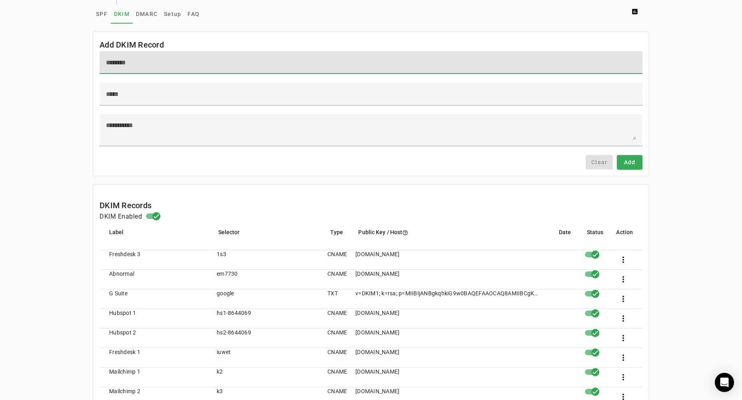
click at [144, 67] on input at bounding box center [371, 63] width 530 height 10
type input "****"
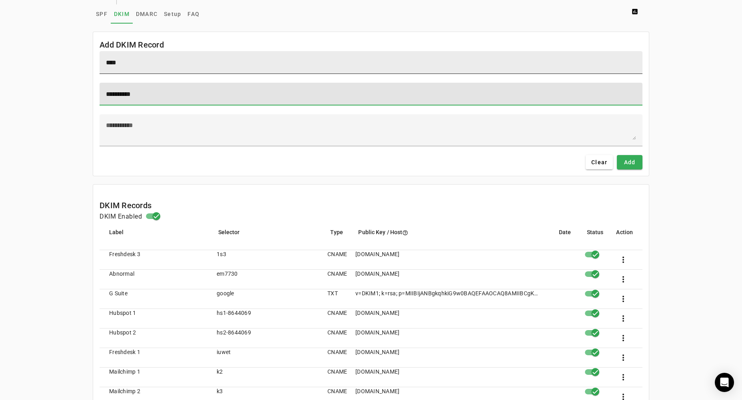
type input "**********"
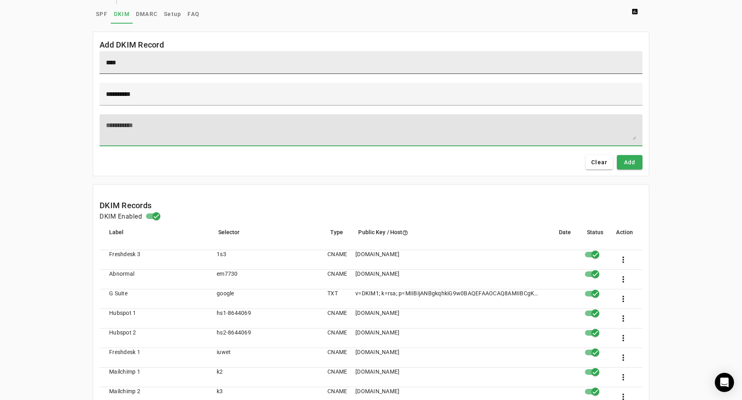
paste textarea "**********"
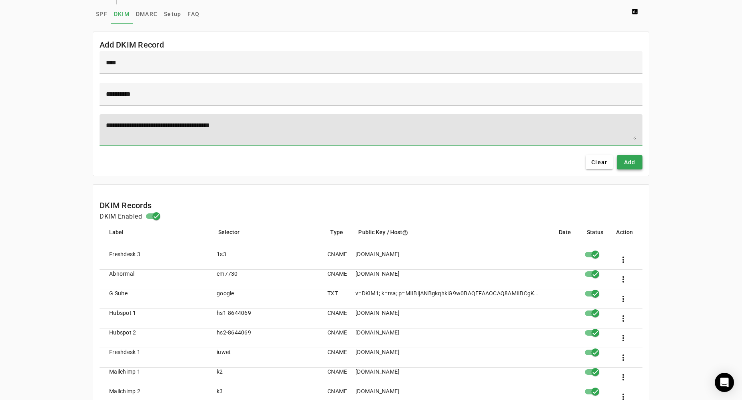
type textarea "**********"
click at [629, 163] on span "Add" at bounding box center [630, 162] width 12 height 8
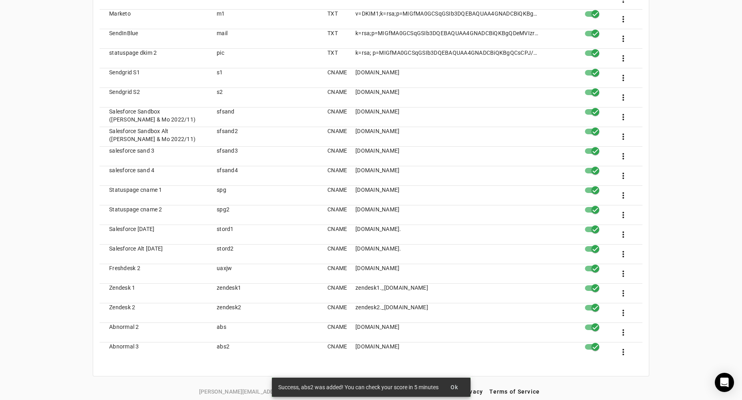
scroll to position [426, 0]
click at [237, 339] on mat-cell "abs" at bounding box center [265, 333] width 111 height 20
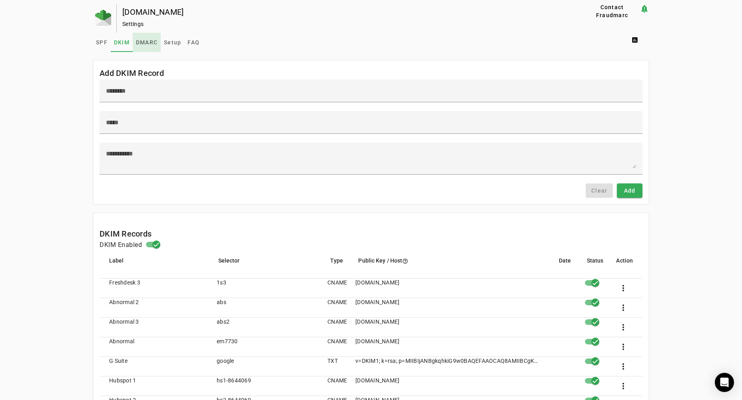
click at [148, 43] on span "DMARC" at bounding box center [147, 43] width 22 height 6
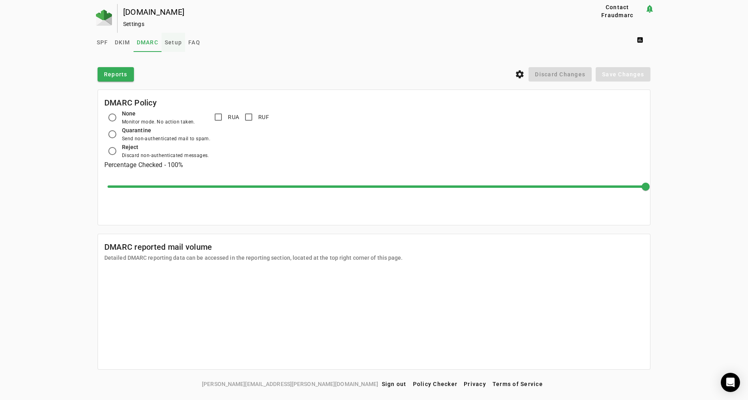
click at [171, 44] on span "Setup" at bounding box center [173, 43] width 17 height 6
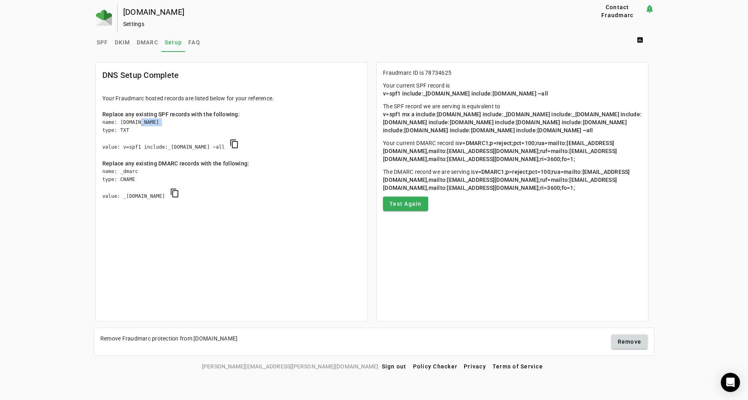
drag, startPoint x: 113, startPoint y: 132, endPoint x: 137, endPoint y: 126, distance: 25.0
click at [137, 126] on mat-card-content "Your Fraudmarc hosted records are listed below for your reference. Replace any …" at bounding box center [232, 155] width 272 height 135
click at [137, 126] on div "name: [DOMAIN_NAME] type: TXT value: v=spf1 include:_[DOMAIN_NAME] ~all content…" at bounding box center [231, 138] width 259 height 41
drag, startPoint x: 129, startPoint y: 130, endPoint x: 118, endPoint y: 130, distance: 11.2
click at [118, 130] on div "name: [DOMAIN_NAME] type: TXT value: v=spf1 include:_[DOMAIN_NAME] ~all content…" at bounding box center [231, 138] width 259 height 41
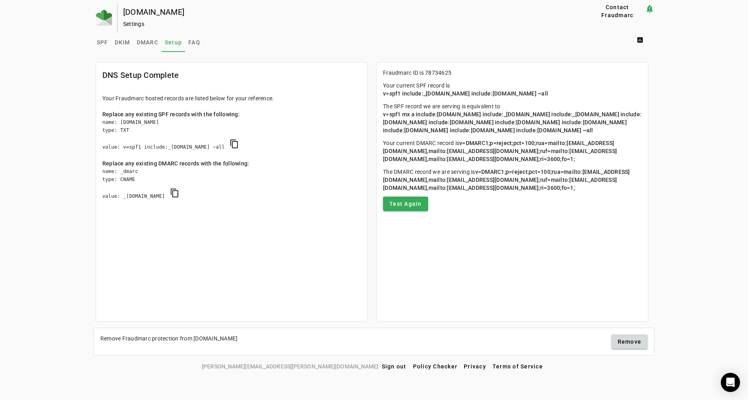
drag, startPoint x: 118, startPoint y: 130, endPoint x: 128, endPoint y: 131, distance: 10.1
click at [118, 130] on div "name: [DOMAIN_NAME] type: TXT value: v=spf1 include:_[DOMAIN_NAME] ~all content…" at bounding box center [231, 138] width 259 height 41
drag, startPoint x: 154, startPoint y: 197, endPoint x: 180, endPoint y: 195, distance: 26.1
click at [180, 195] on div "name: _dmarc type: CNAME value: _d78734625.fdmarc.net content_copy" at bounding box center [231, 188] width 259 height 41
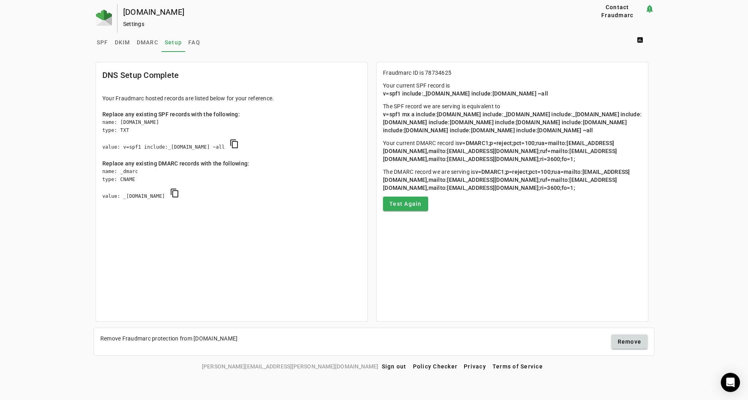
drag, startPoint x: 184, startPoint y: 196, endPoint x: 130, endPoint y: 192, distance: 54.9
click at [137, 194] on div "name: _dmarc type: CNAME value: _d78734625.fdmarc.net content_copy" at bounding box center [231, 188] width 259 height 41
click at [130, 192] on div "name: _dmarc type: CNAME value: _d78734625.fdmarc.net content_copy" at bounding box center [231, 188] width 259 height 41
click at [127, 43] on span "DKIM" at bounding box center [123, 43] width 16 height 6
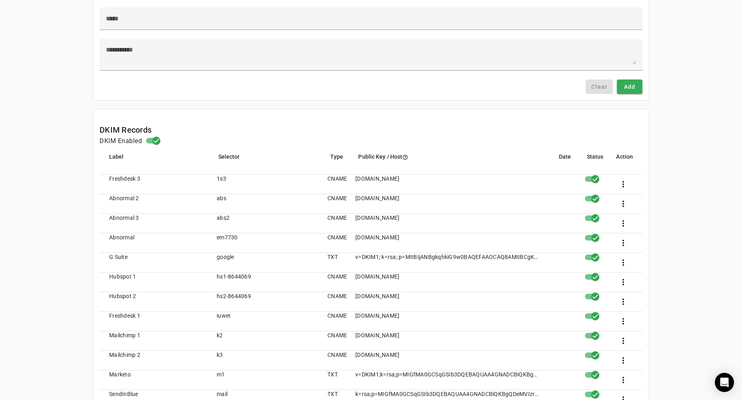
scroll to position [109, 0]
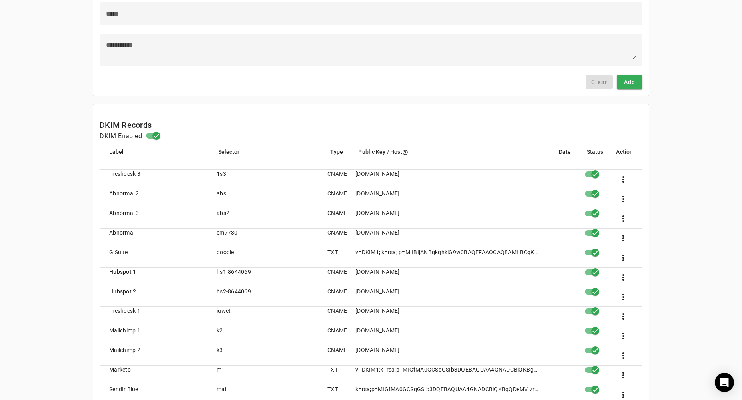
drag, startPoint x: 153, startPoint y: 211, endPoint x: 238, endPoint y: 240, distance: 90.1
click at [629, 236] on span at bounding box center [623, 238] width 19 height 19
click at [637, 252] on button "edit Edit" at bounding box center [642, 259] width 53 height 19
type input "******"
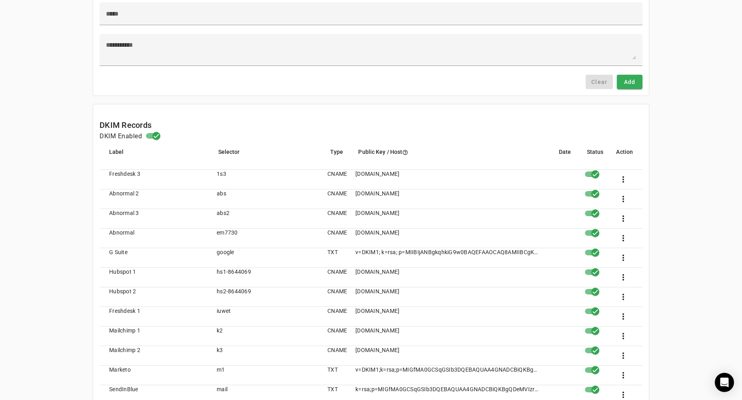
type input "********"
type textarea "**********"
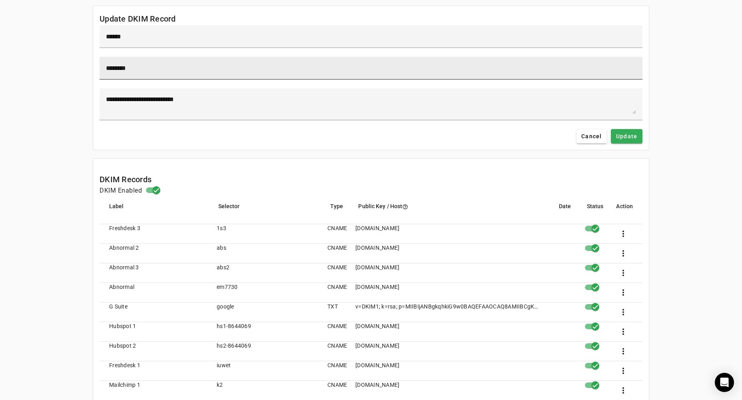
scroll to position [0, 0]
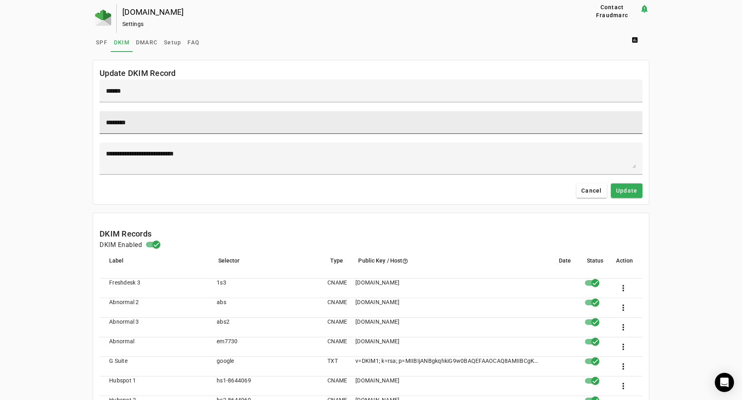
click at [151, 116] on div "********" at bounding box center [371, 122] width 530 height 23
click at [151, 123] on input "********" at bounding box center [371, 123] width 530 height 10
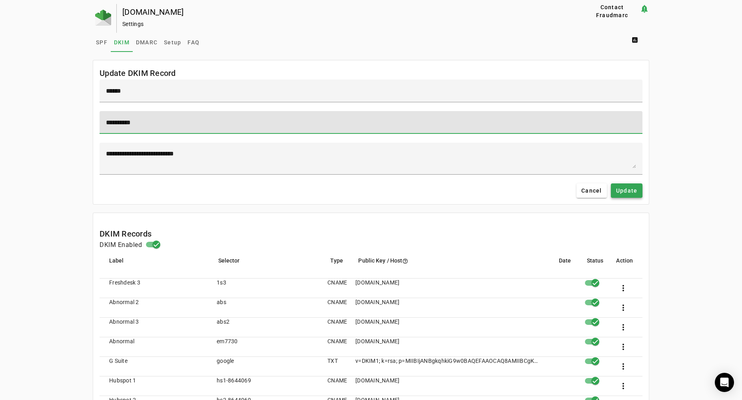
type input "**********"
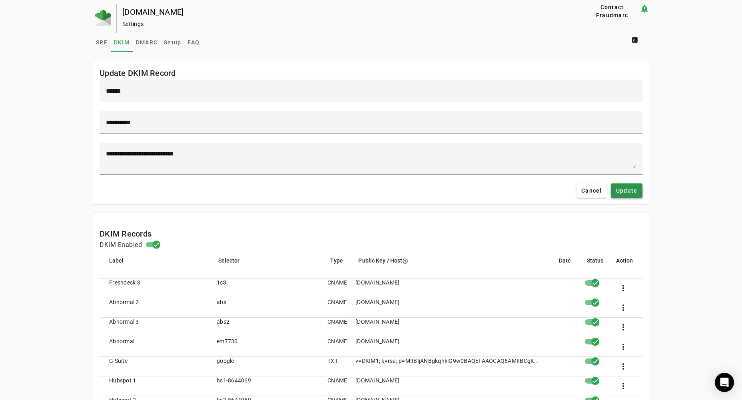
click at [635, 192] on span "Update" at bounding box center [627, 191] width 22 height 8
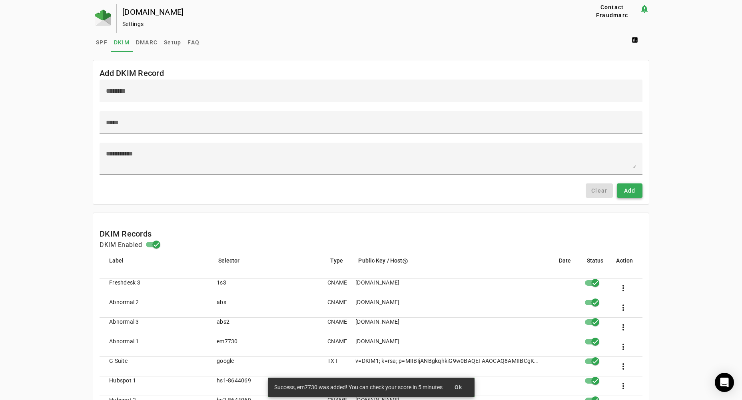
scroll to position [158, 0]
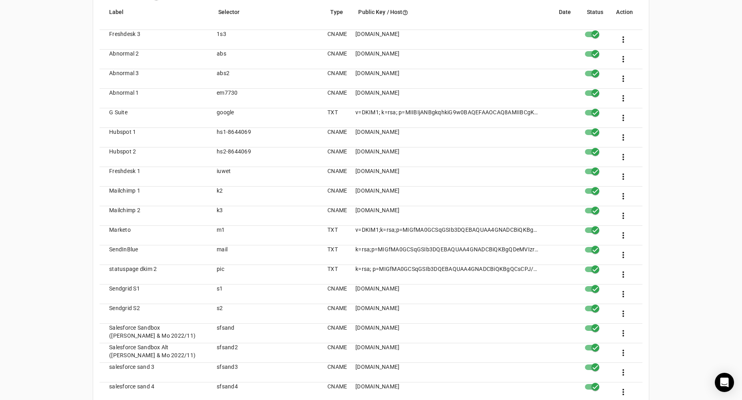
scroll to position [354, 0]
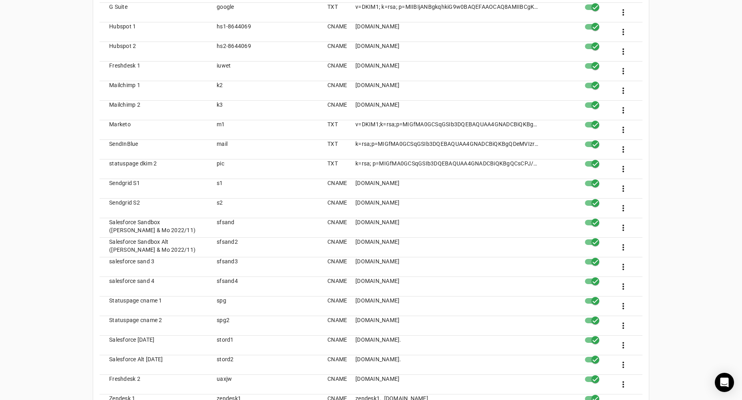
drag, startPoint x: 343, startPoint y: 184, endPoint x: 486, endPoint y: 210, distance: 145.6
click at [486, 210] on mat-table "Label Selector Type Public Key / Host help_outline Date Status Action Freshdesk…" at bounding box center [371, 168] width 543 height 532
click at [486, 210] on mat-cell "[DOMAIN_NAME]" at bounding box center [448, 209] width 198 height 20
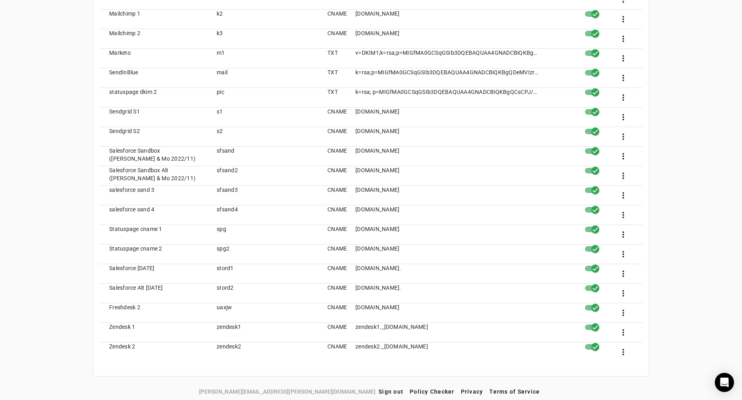
scroll to position [426, 0]
drag, startPoint x: 410, startPoint y: 268, endPoint x: 487, endPoint y: 316, distance: 90.6
click at [487, 316] on mat-table "Label Selector Type Public Key / Host help_outline Date Status Action Freshdesk…" at bounding box center [371, 96] width 543 height 532
drag, startPoint x: 477, startPoint y: 292, endPoint x: 384, endPoint y: 272, distance: 95.2
click at [384, 272] on mat-table "Label Selector Type Public Key / Host help_outline Date Status Action Freshdesk…" at bounding box center [371, 96] width 543 height 532
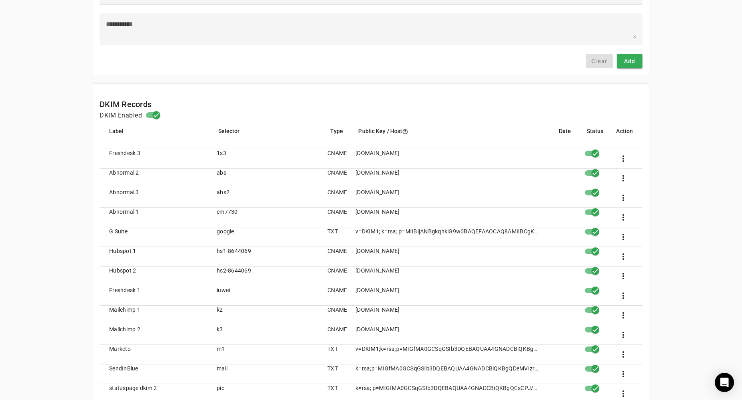
scroll to position [142, 0]
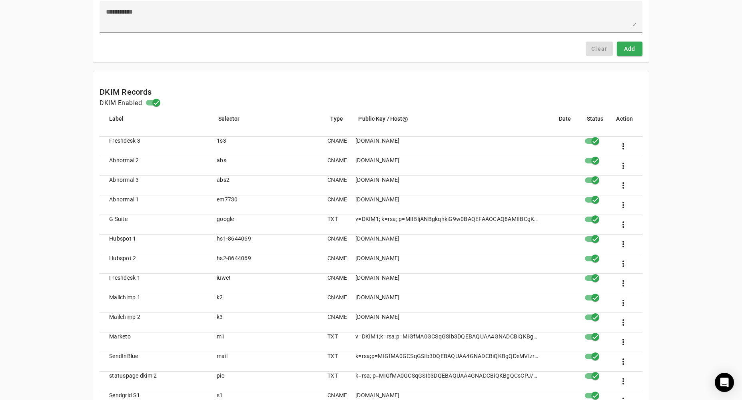
drag, startPoint x: 404, startPoint y: 199, endPoint x: 426, endPoint y: 199, distance: 22.4
click at [426, 199] on mat-cell "[DOMAIN_NAME]" at bounding box center [448, 206] width 198 height 20
drag, startPoint x: 479, startPoint y: 178, endPoint x: 458, endPoint y: 178, distance: 20.8
click at [458, 178] on mat-cell "[DOMAIN_NAME]" at bounding box center [448, 186] width 198 height 20
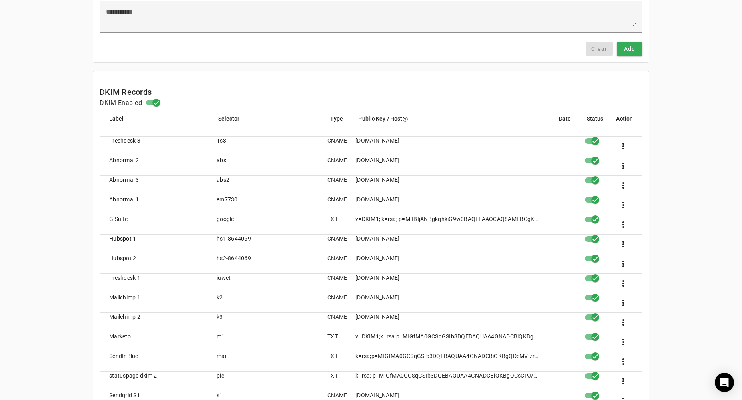
click at [458, 178] on mat-cell "[DOMAIN_NAME]" at bounding box center [448, 186] width 198 height 20
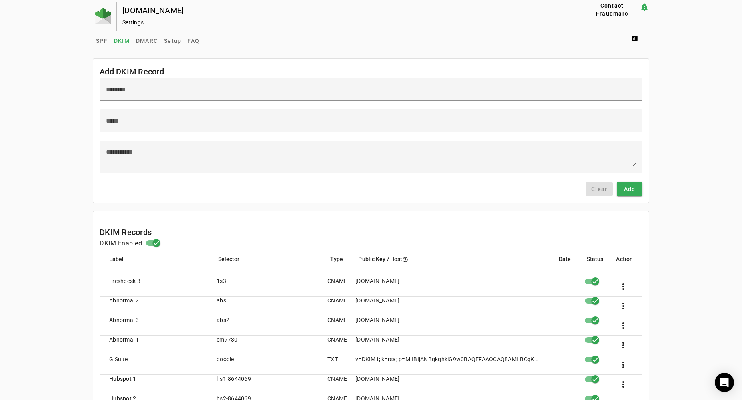
scroll to position [0, 0]
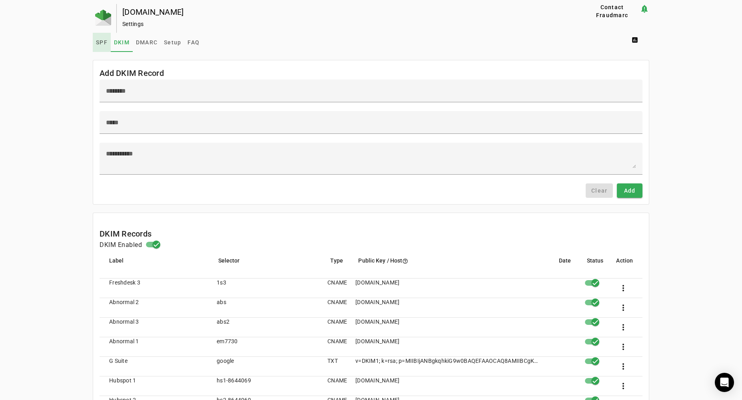
click at [100, 41] on span "SPF" at bounding box center [102, 43] width 12 height 6
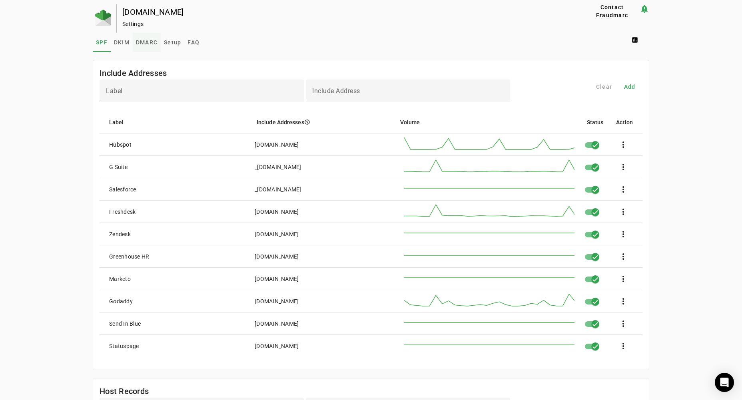
click at [143, 46] on span "DMARC" at bounding box center [147, 42] width 22 height 19
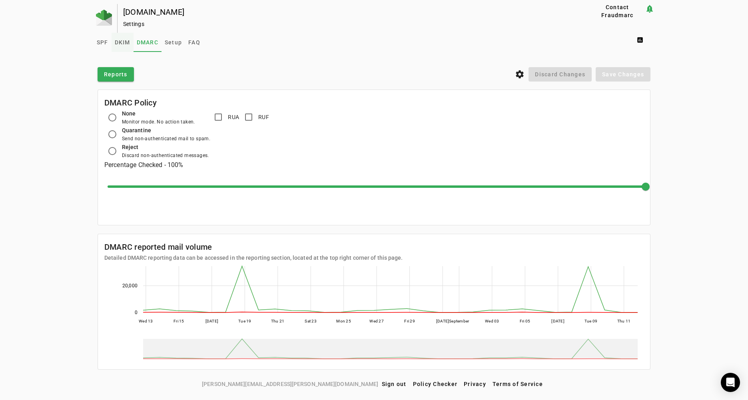
click at [118, 46] on span "DKIM" at bounding box center [123, 42] width 16 height 19
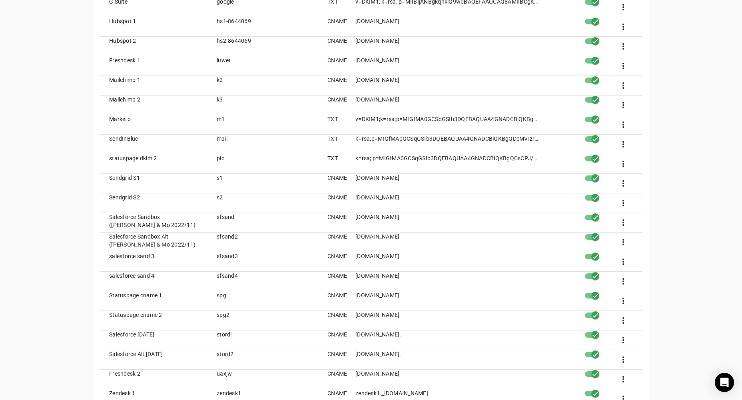
scroll to position [426, 0]
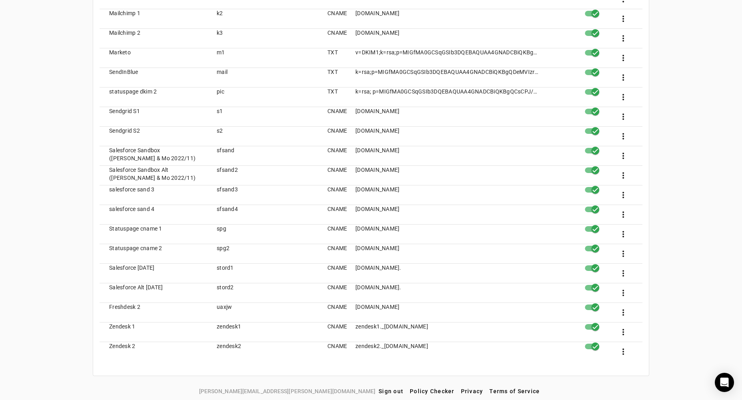
drag, startPoint x: 168, startPoint y: 324, endPoint x: 438, endPoint y: 338, distance: 270.0
click at [438, 338] on mat-row "Zendesk 1 zendesk1 CNAME zendesk1._[DOMAIN_NAME] more_vert" at bounding box center [371, 333] width 543 height 20
click at [438, 338] on mat-cell "zendesk1._[DOMAIN_NAME]" at bounding box center [448, 333] width 198 height 20
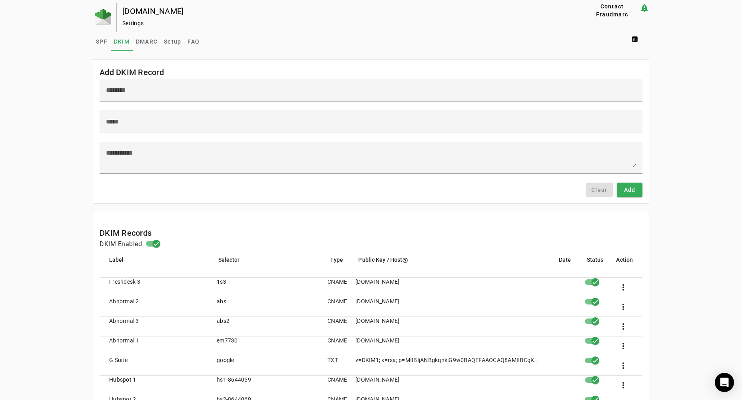
scroll to position [0, 0]
click at [142, 46] on span "DMARC" at bounding box center [147, 42] width 22 height 19
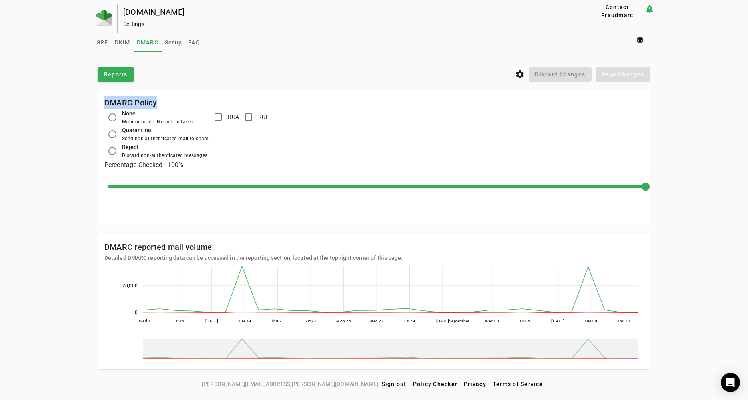
drag, startPoint x: 105, startPoint y: 102, endPoint x: 160, endPoint y: 100, distance: 54.8
click at [160, 100] on mat-card-header "DMARC Policy" at bounding box center [374, 99] width 552 height 19
click at [122, 44] on span "DKIM" at bounding box center [123, 43] width 16 height 6
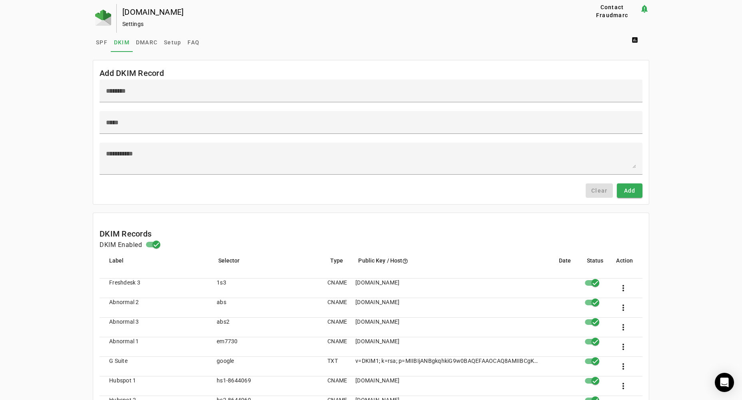
drag, startPoint x: 367, startPoint y: 302, endPoint x: 508, endPoint y: 316, distance: 142.3
click at [508, 316] on mat-cell "[DOMAIN_NAME]" at bounding box center [448, 308] width 198 height 20
click at [97, 40] on span "SPF" at bounding box center [102, 43] width 12 height 6
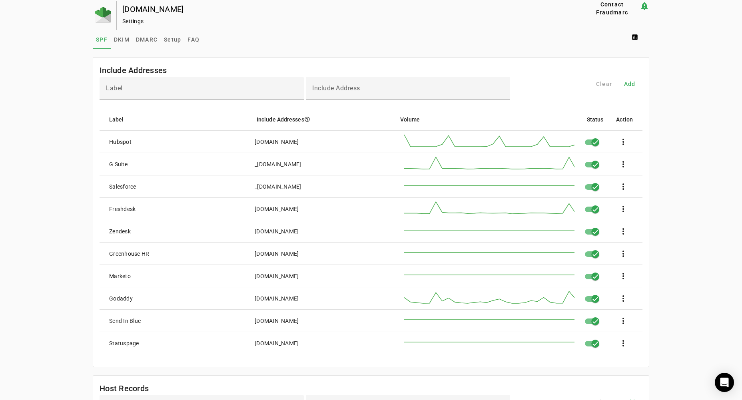
scroll to position [3, 0]
drag, startPoint x: 254, startPoint y: 210, endPoint x: 310, endPoint y: 211, distance: 56.4
click at [310, 211] on mat-cell "[DOMAIN_NAME]" at bounding box center [319, 209] width 142 height 22
click at [304, 234] on mat-cell "[DOMAIN_NAME]" at bounding box center [319, 231] width 142 height 22
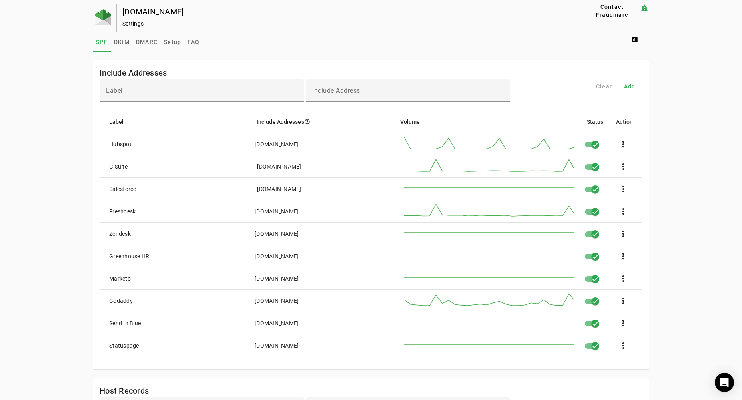
scroll to position [0, 0]
drag, startPoint x: 322, startPoint y: 173, endPoint x: 333, endPoint y: 174, distance: 11.2
click at [333, 174] on mat-row "G Suite _[DOMAIN_NAME] more_vert" at bounding box center [371, 167] width 543 height 22
click at [333, 174] on mat-cell "_[DOMAIN_NAME]" at bounding box center [319, 167] width 142 height 22
drag, startPoint x: 253, startPoint y: 165, endPoint x: 230, endPoint y: 163, distance: 22.9
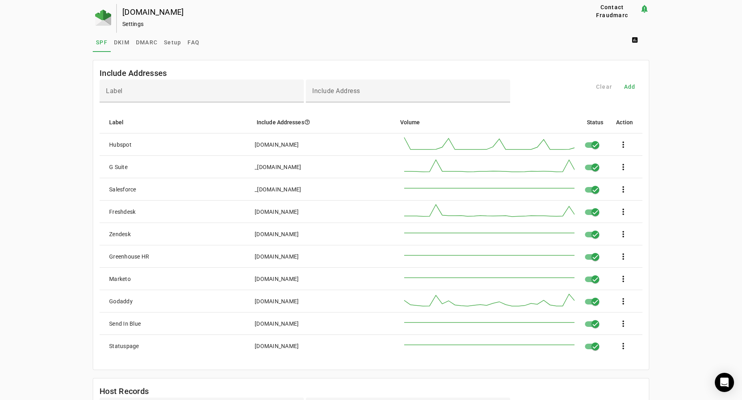
click at [230, 163] on mat-row "G Suite _[DOMAIN_NAME] more_vert" at bounding box center [371, 167] width 543 height 22
click at [230, 163] on mat-cell "G Suite" at bounding box center [174, 167] width 149 height 22
drag, startPoint x: 282, startPoint y: 168, endPoint x: 315, endPoint y: 170, distance: 32.4
click at [315, 170] on mat-row "G Suite _[DOMAIN_NAME] more_vert" at bounding box center [371, 167] width 543 height 22
drag, startPoint x: 315, startPoint y: 170, endPoint x: 308, endPoint y: 170, distance: 6.8
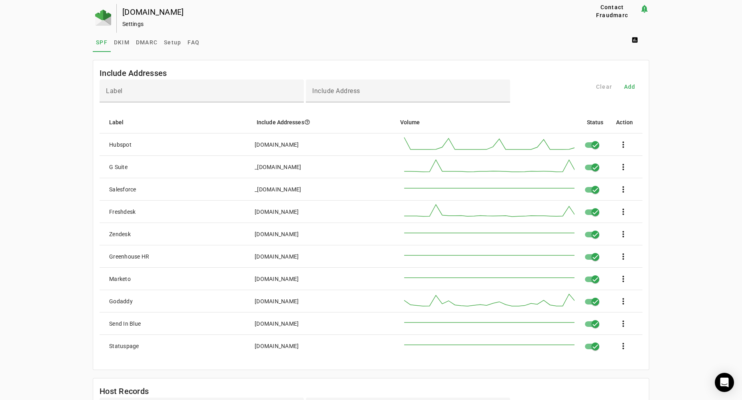
click at [314, 170] on mat-cell "_[DOMAIN_NAME]" at bounding box center [319, 167] width 142 height 22
drag, startPoint x: 298, startPoint y: 168, endPoint x: 252, endPoint y: 168, distance: 45.2
click at [252, 168] on mat-cell "_[DOMAIN_NAME]" at bounding box center [319, 167] width 142 height 22
drag, startPoint x: 254, startPoint y: 167, endPoint x: 312, endPoint y: 166, distance: 58.0
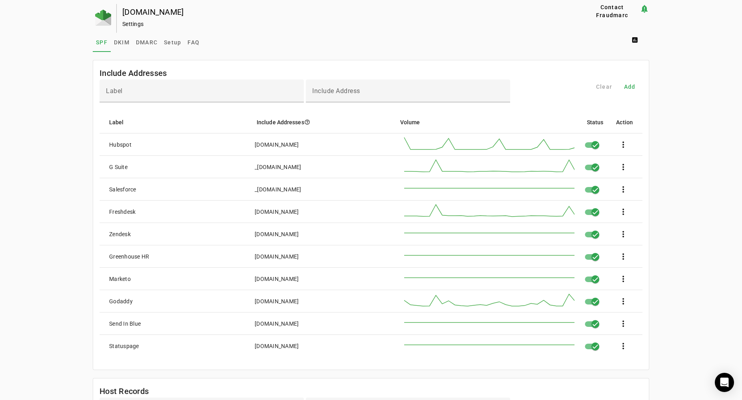
click at [312, 166] on mat-cell "_[DOMAIN_NAME]" at bounding box center [319, 167] width 142 height 22
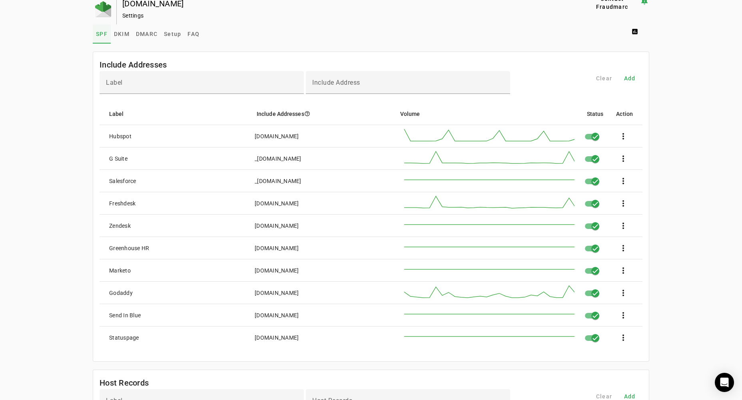
scroll to position [2, 0]
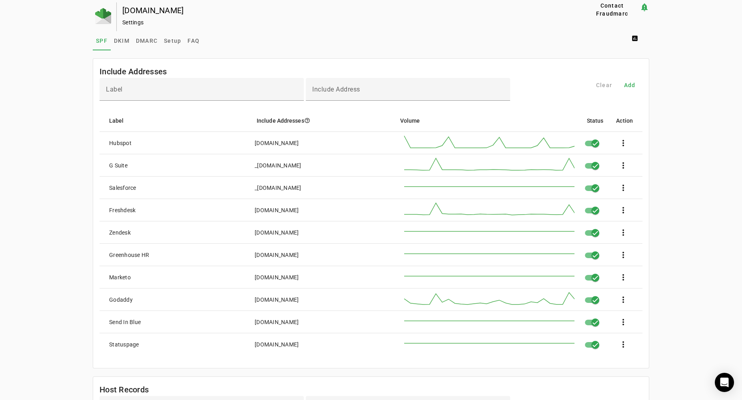
drag, startPoint x: 148, startPoint y: 184, endPoint x: 202, endPoint y: 337, distance: 162.1
click at [202, 337] on mat-table "Label Include Addresses help_outline Volume Status Action Hubspot [DOMAIN_NAME]…" at bounding box center [371, 233] width 543 height 246
click at [202, 341] on mat-cell "Statuspage" at bounding box center [174, 345] width 149 height 22
click at [124, 42] on span "DKIM" at bounding box center [122, 41] width 16 height 6
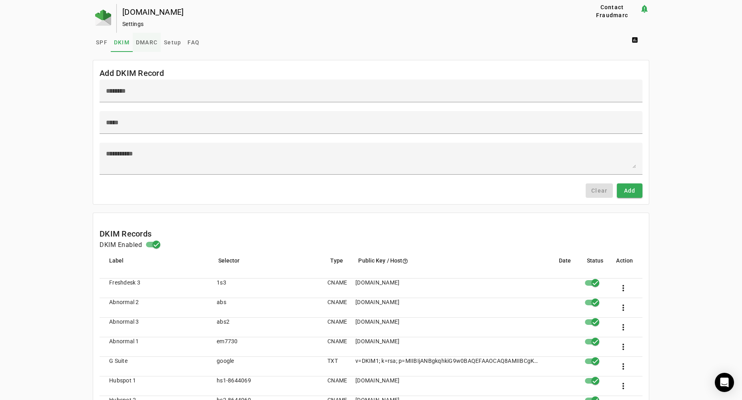
click at [144, 46] on span "DMARC" at bounding box center [147, 42] width 22 height 19
